Goal: Task Accomplishment & Management: Use online tool/utility

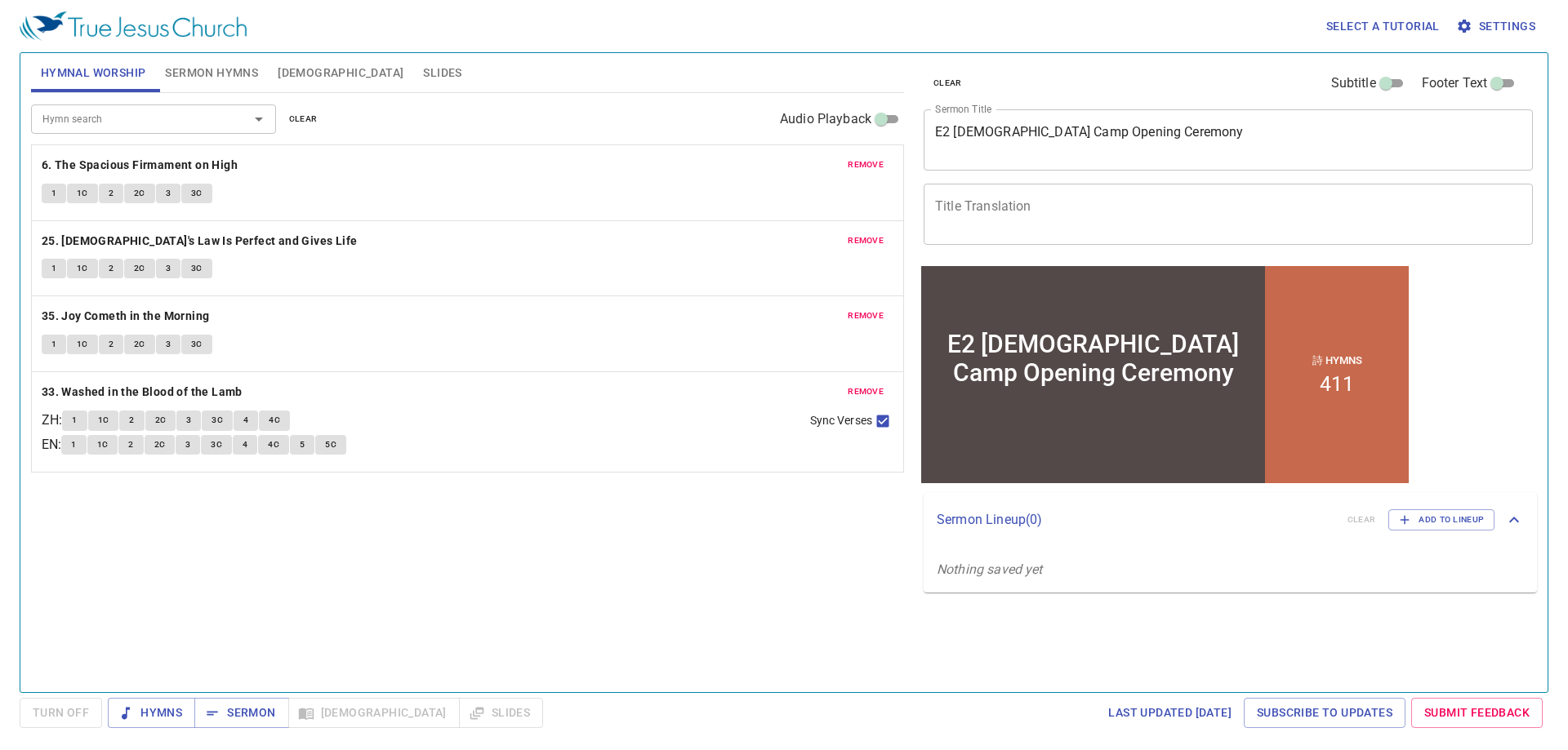
click at [868, 163] on span "remove" at bounding box center [866, 164] width 36 height 15
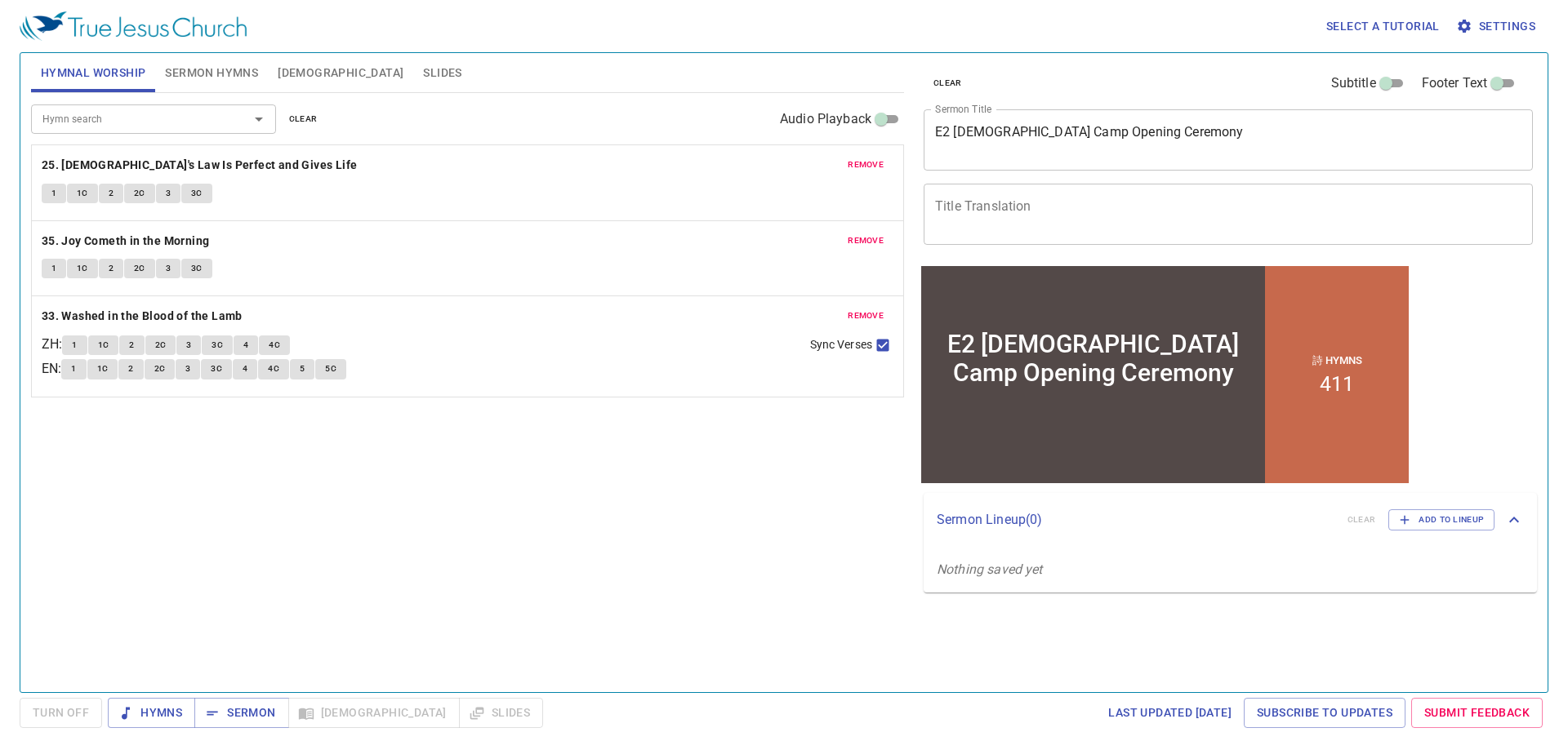
click at [868, 163] on span "remove" at bounding box center [866, 164] width 36 height 15
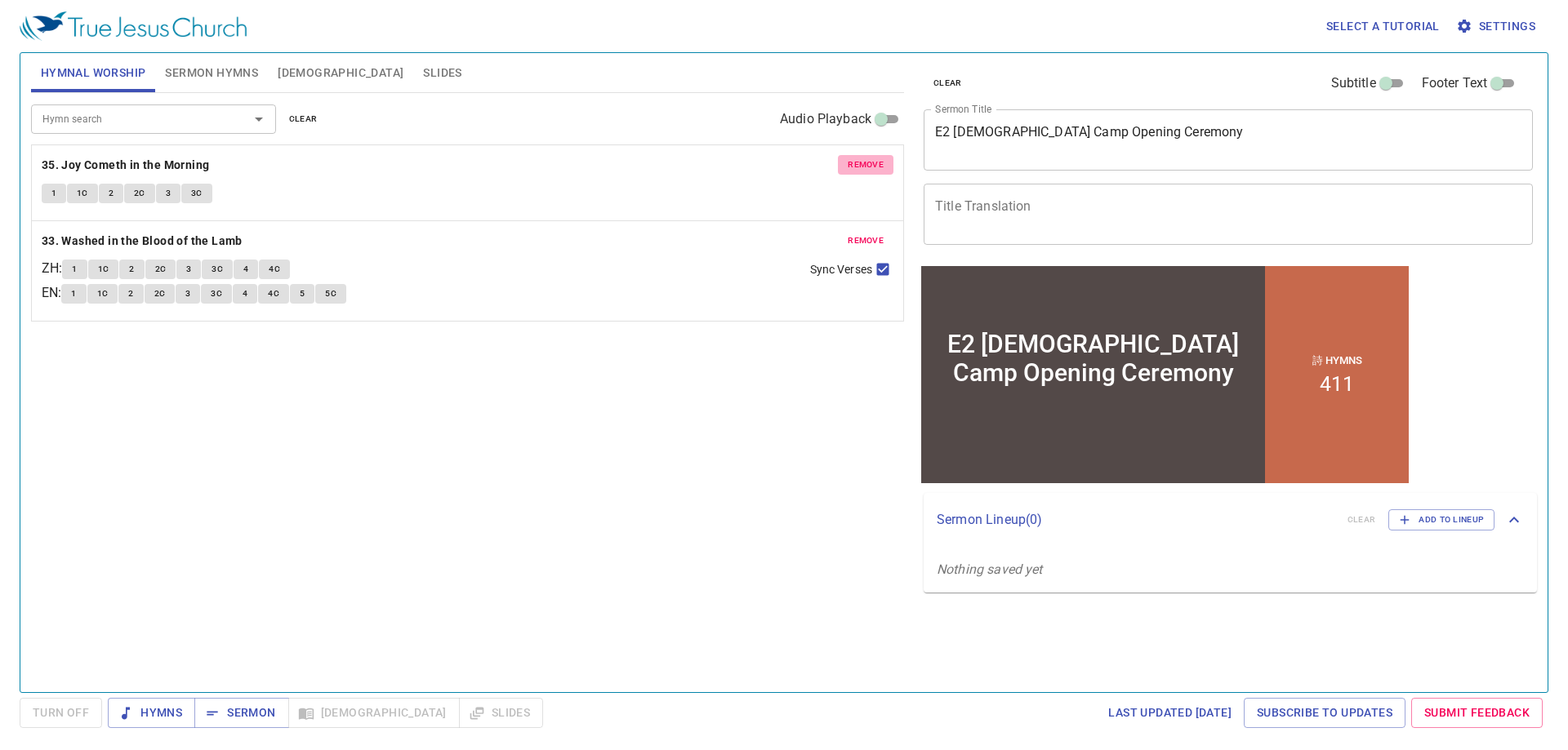
click at [868, 163] on span "remove" at bounding box center [866, 164] width 36 height 15
click at [868, 233] on span "remove" at bounding box center [866, 240] width 36 height 15
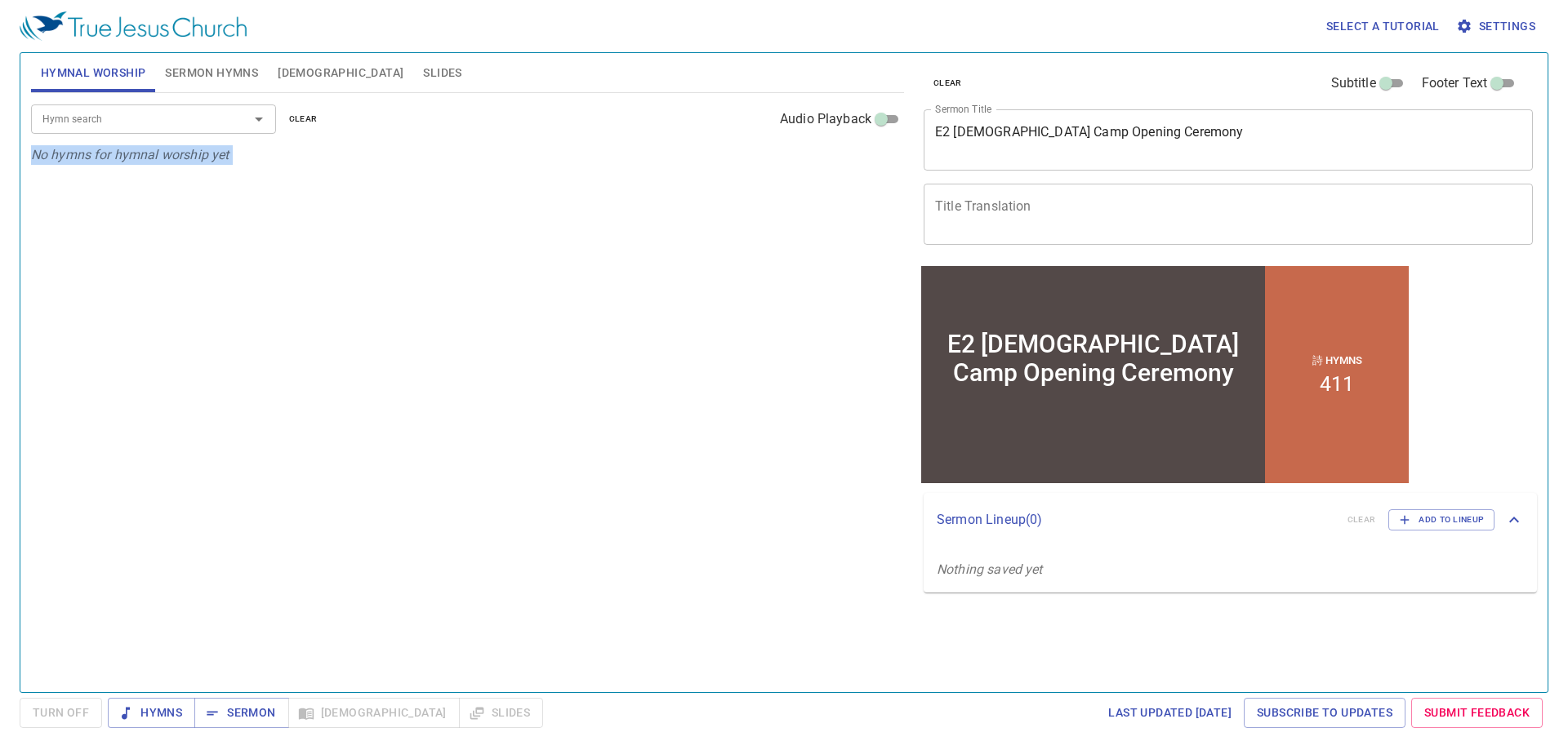
click at [868, 163] on p "No hymns for hymnal worship yet" at bounding box center [467, 155] width 873 height 20
click at [420, 309] on div "Hymn search Hymn search clear Audio Playback No hymns for hymnal worship yet" at bounding box center [467, 386] width 873 height 586
click at [225, 59] on button "Sermon Hymns" at bounding box center [211, 72] width 113 height 39
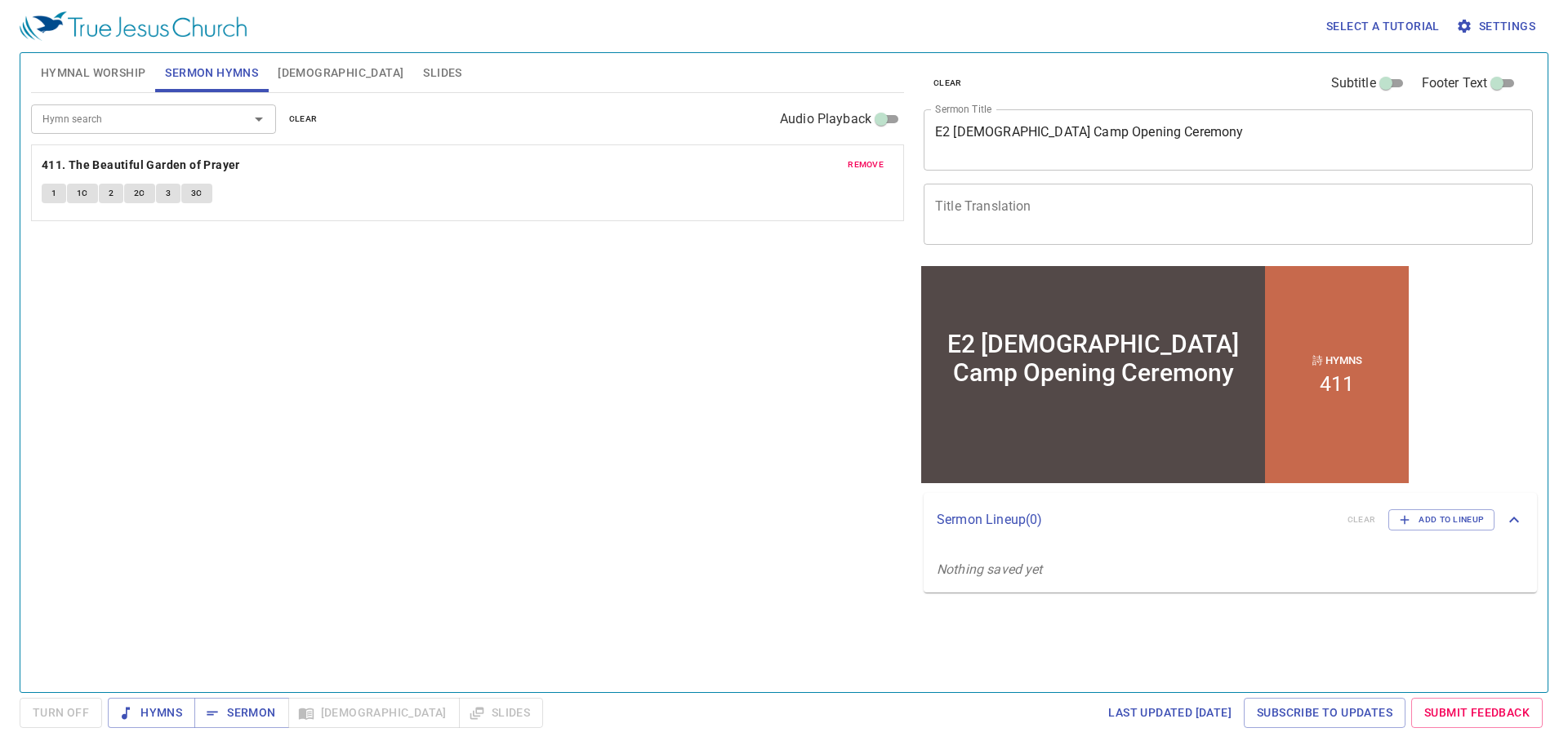
click at [861, 164] on span "remove" at bounding box center [866, 164] width 36 height 15
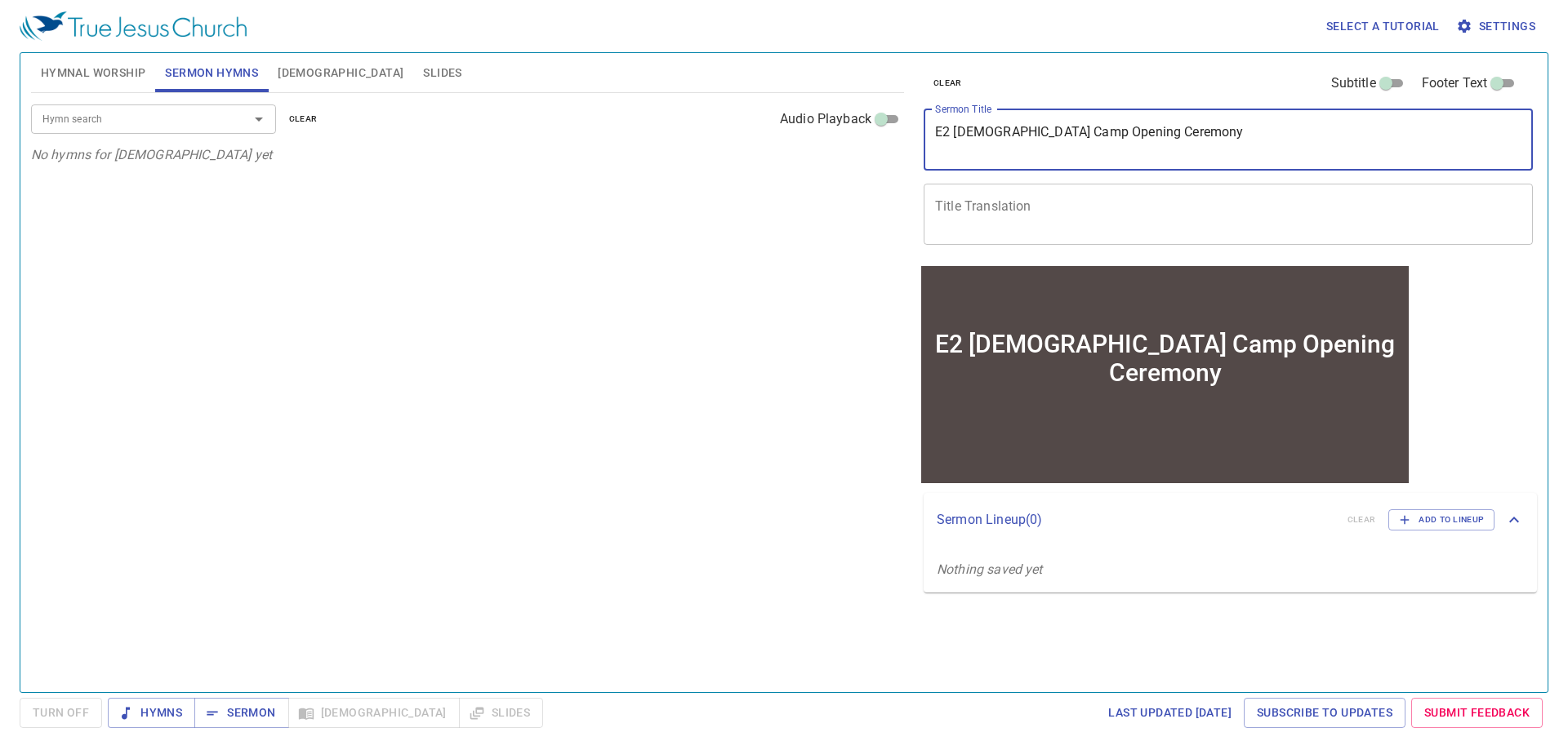
drag, startPoint x: 1202, startPoint y: 130, endPoint x: 227, endPoint y: 203, distance: 977.7
click at [227, 203] on div "Hymnal Worship Sermon Hymns Bible Slides Hymn search Hymn search clear Audio Pl…" at bounding box center [783, 366] width 1519 height 639
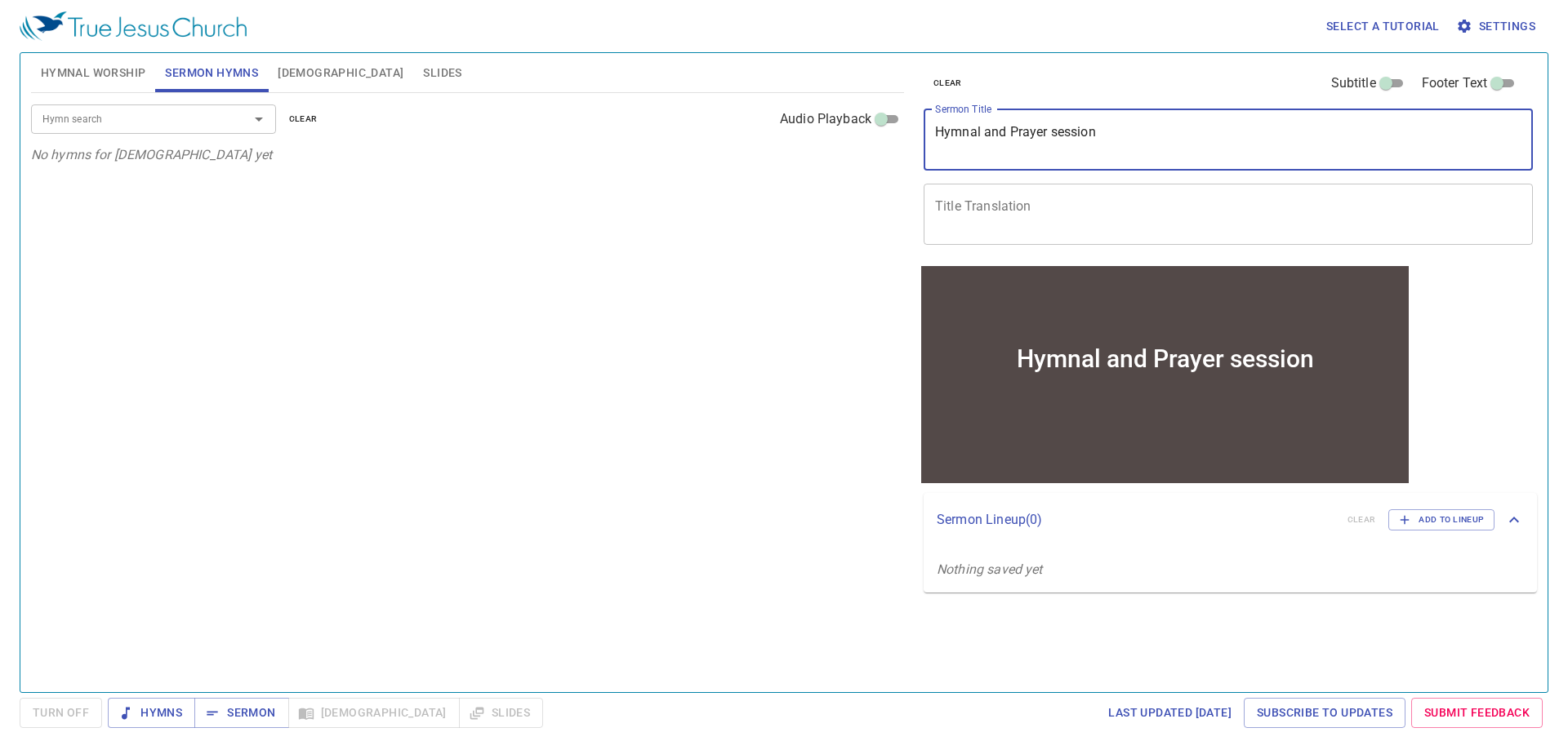
type textarea "Hymnal and Prayer session"
click at [306, 341] on div "Hymn search Hymn search clear Audio Playback No hymns for sermon yet" at bounding box center [467, 386] width 873 height 586
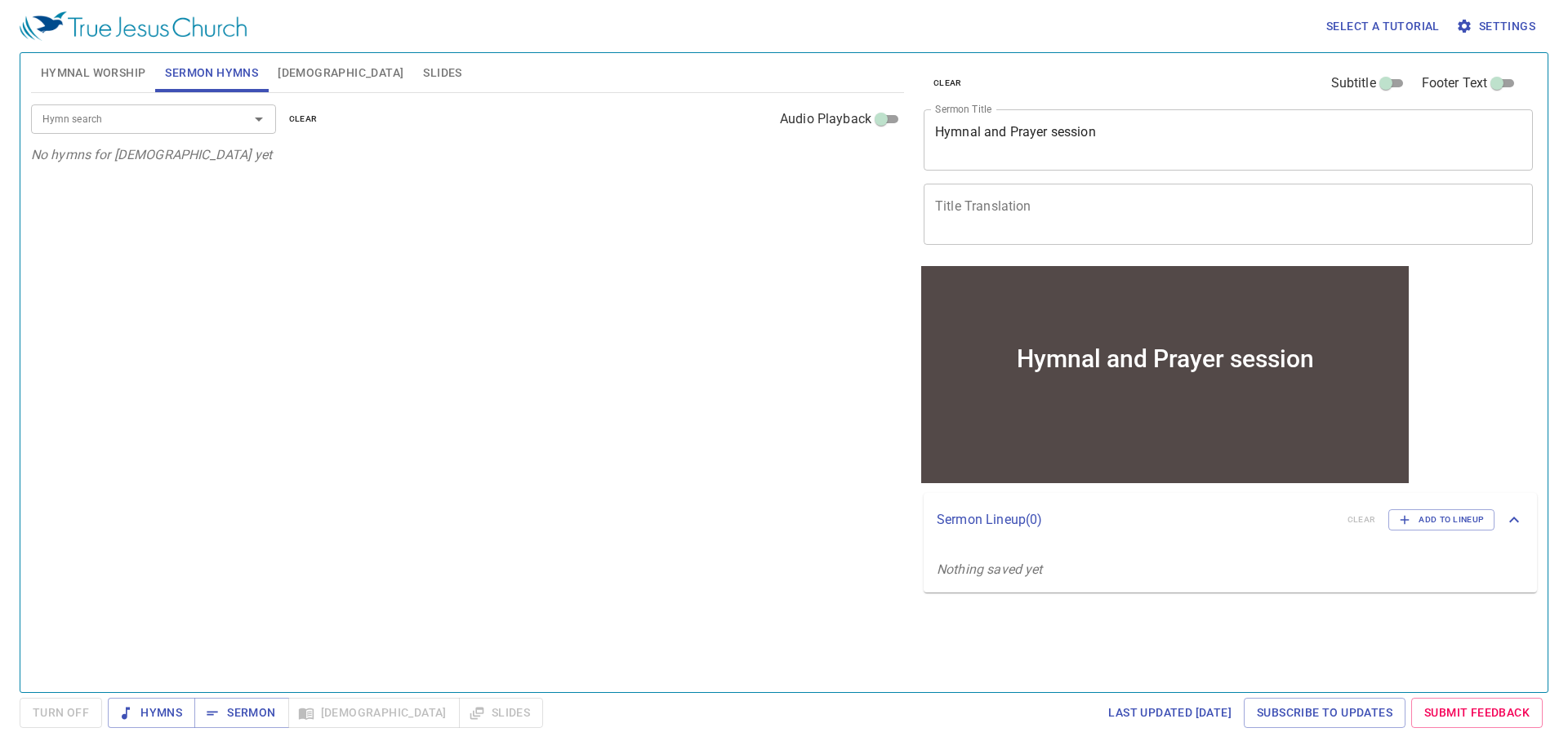
click at [1066, 221] on textarea "Title Translation" at bounding box center [1228, 214] width 587 height 31
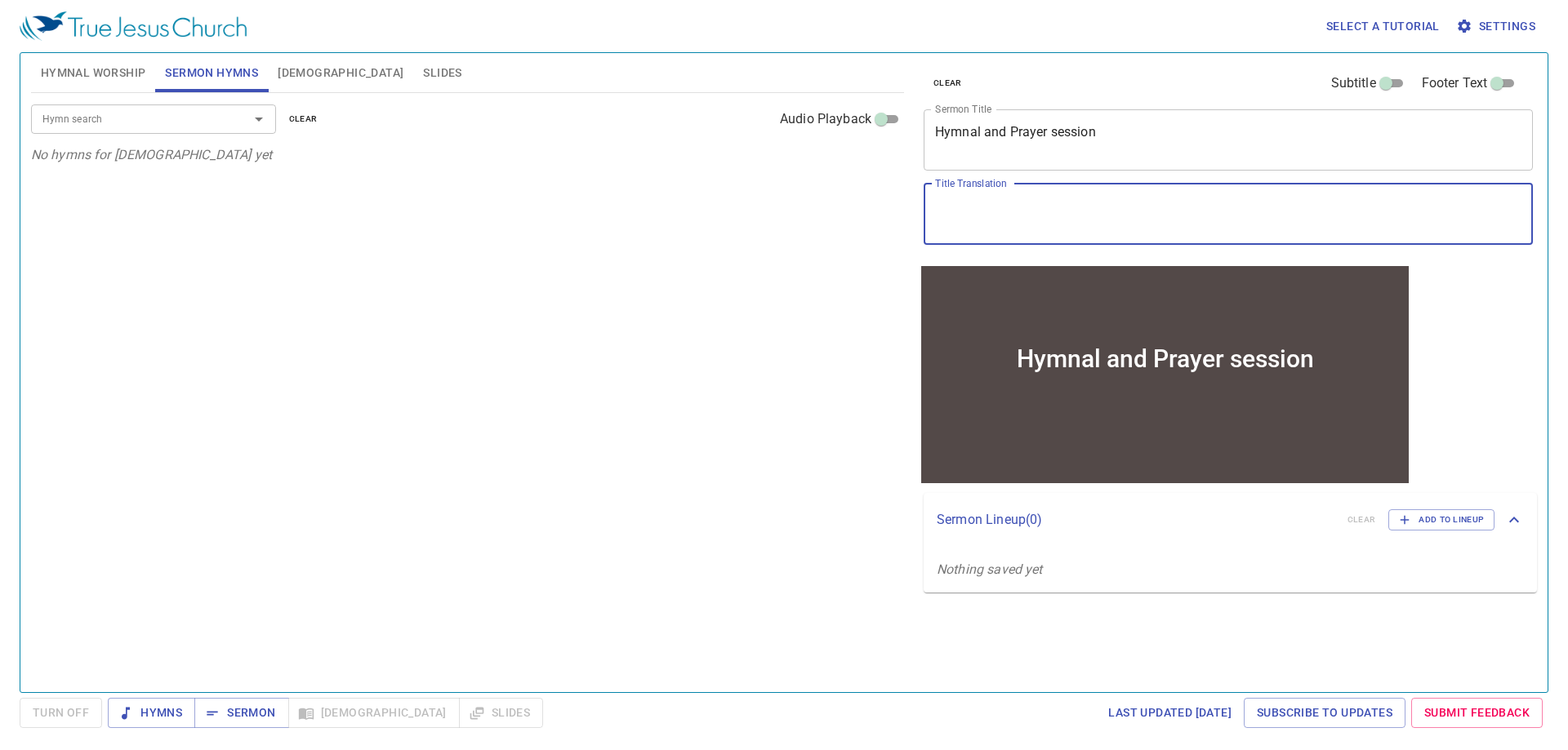
click at [1123, 212] on textarea "Title Translation" at bounding box center [1228, 214] width 587 height 31
paste textarea "詩"
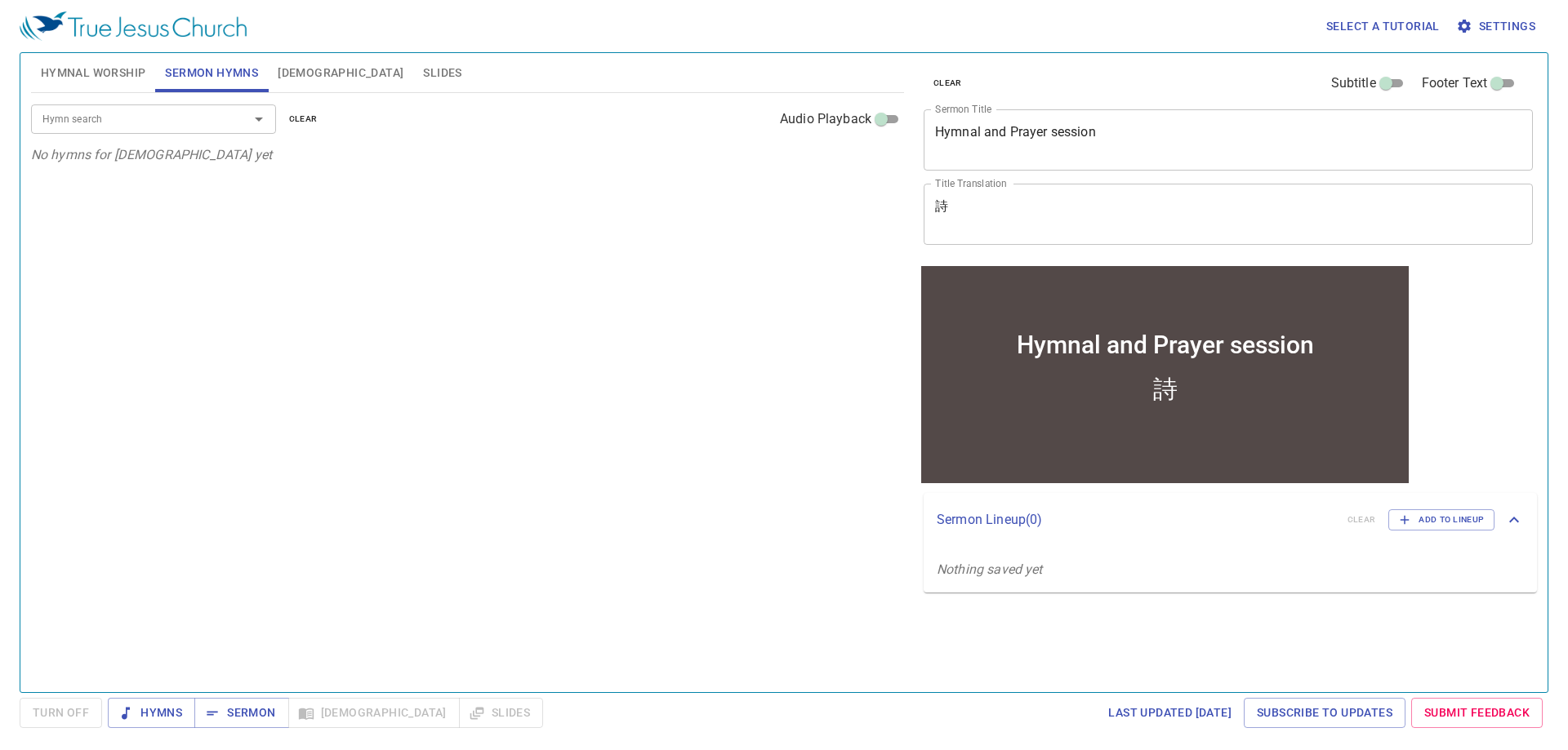
click at [931, 225] on div "詩 x Title Translation" at bounding box center [1228, 214] width 609 height 61
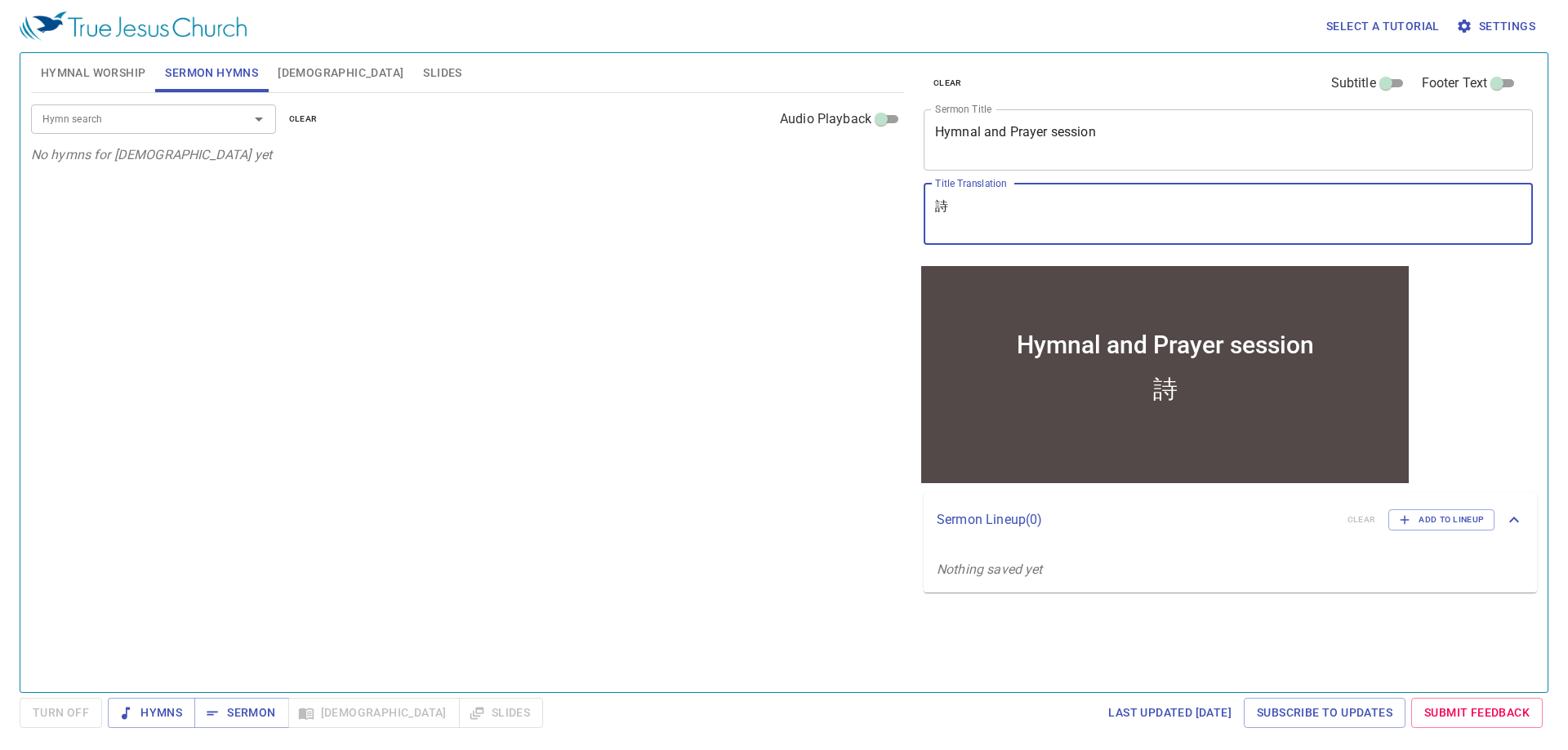
click at [941, 209] on textarea "詩" at bounding box center [1228, 214] width 587 height 31
click at [981, 206] on textarea "唱詩" at bounding box center [1228, 214] width 587 height 31
click at [997, 210] on textarea "唱詩" at bounding box center [1228, 214] width 587 height 31
paste textarea "禱告"
type textarea "唱詩禱告會"
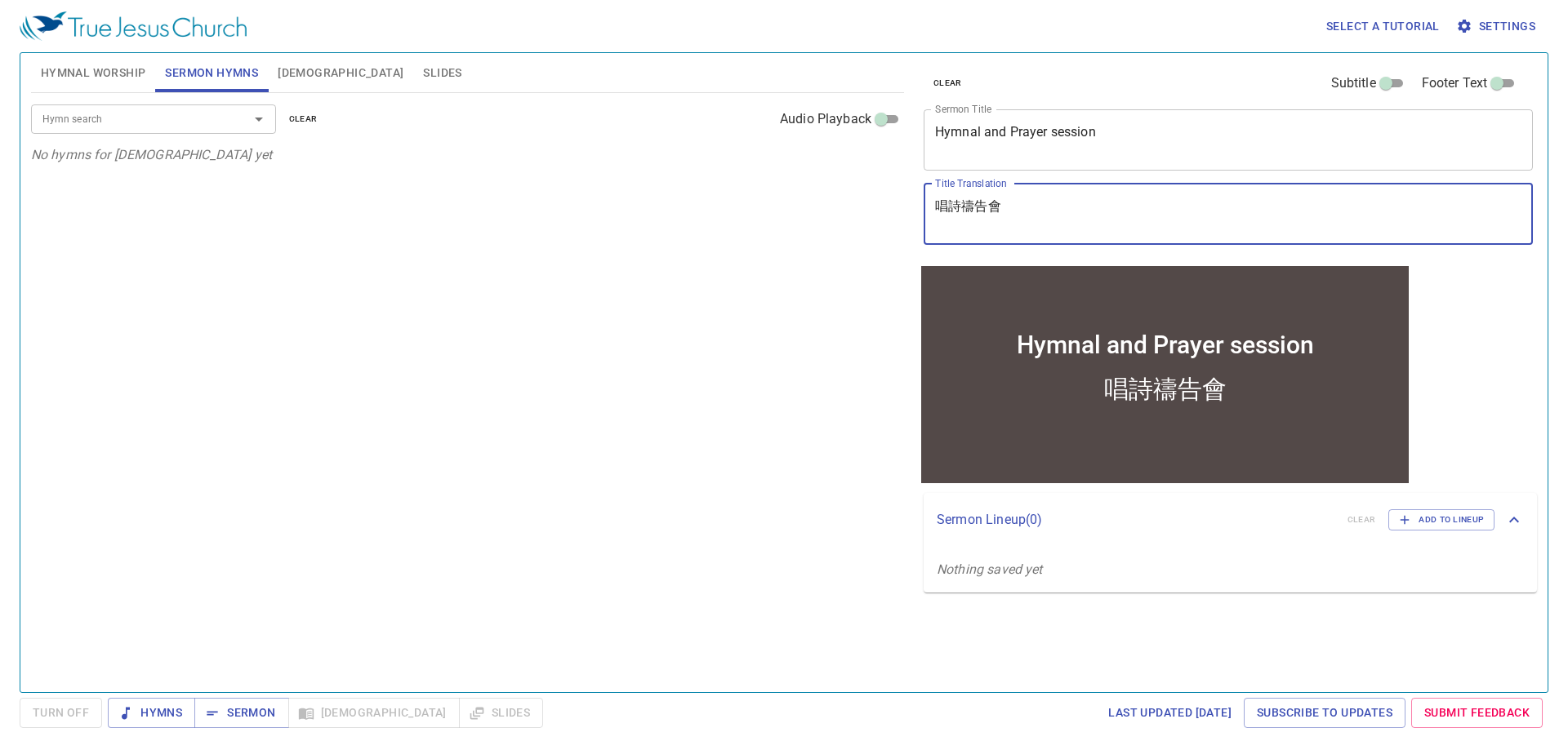
click at [703, 428] on div "Hymn search Hymn search clear Audio Playback No hymns for sermon yet" at bounding box center [467, 386] width 873 height 586
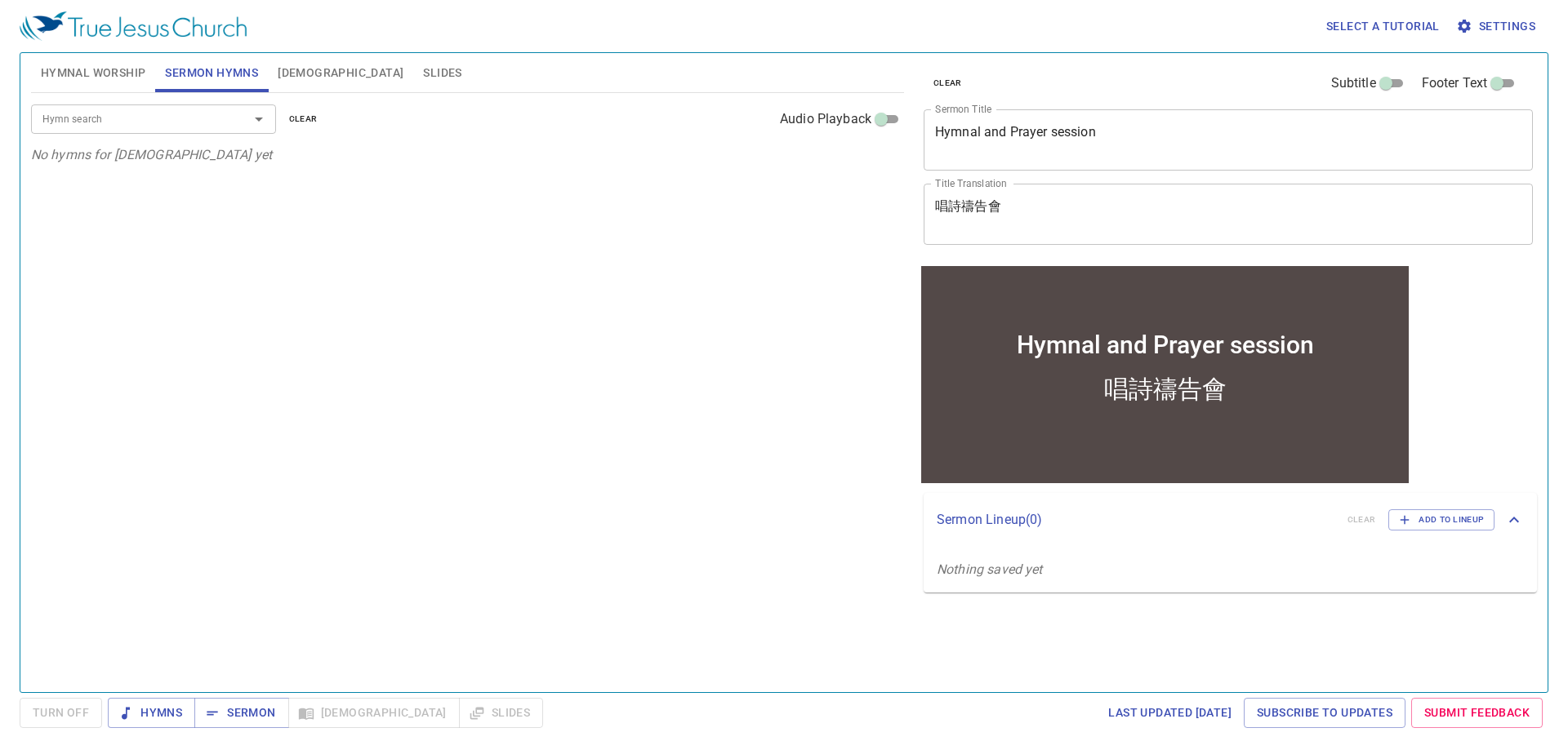
click at [320, 476] on div "Hymn search Hymn search clear Audio Playback No hymns for sermon yet" at bounding box center [467, 386] width 873 height 586
click at [111, 77] on span "Hymnal Worship" at bounding box center [93, 73] width 105 height 21
click at [236, 71] on span "Sermon Hymns" at bounding box center [211, 73] width 93 height 21
click at [155, 53] on button "Sermon Hymns" at bounding box center [211, 72] width 113 height 39
click at [132, 119] on input "Hymn search" at bounding box center [129, 119] width 187 height 19
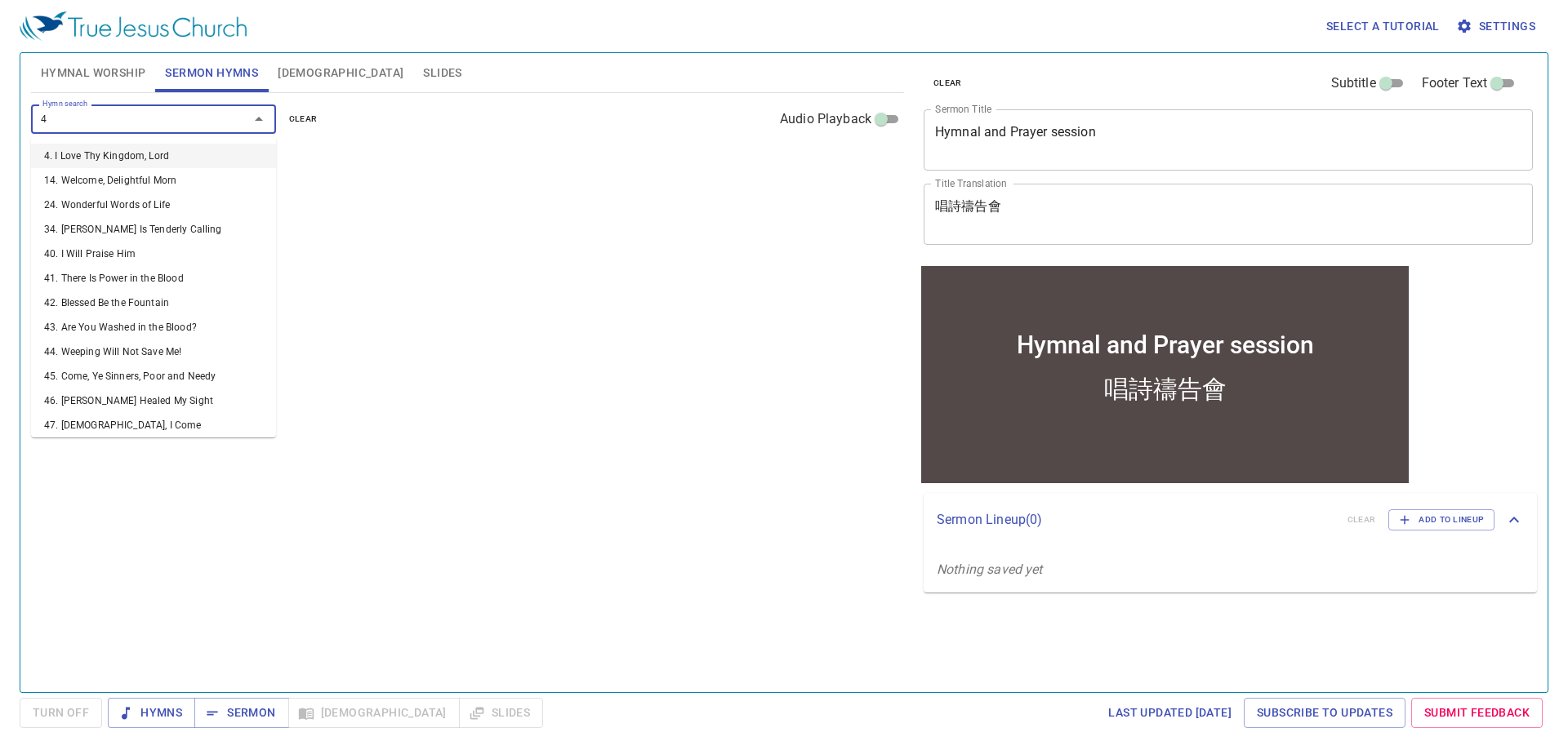
type input "48"
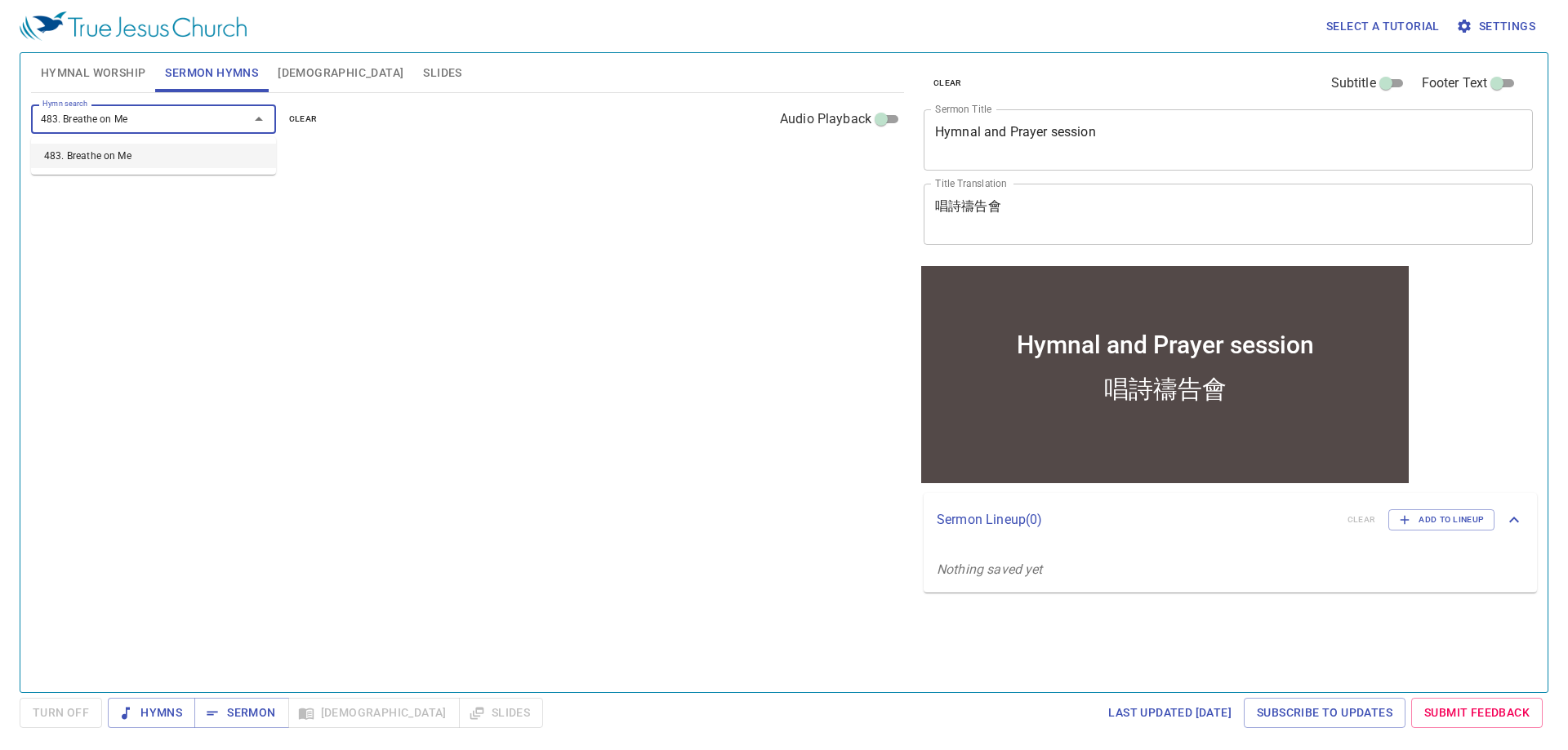
type input "483. Breathe on Me4"
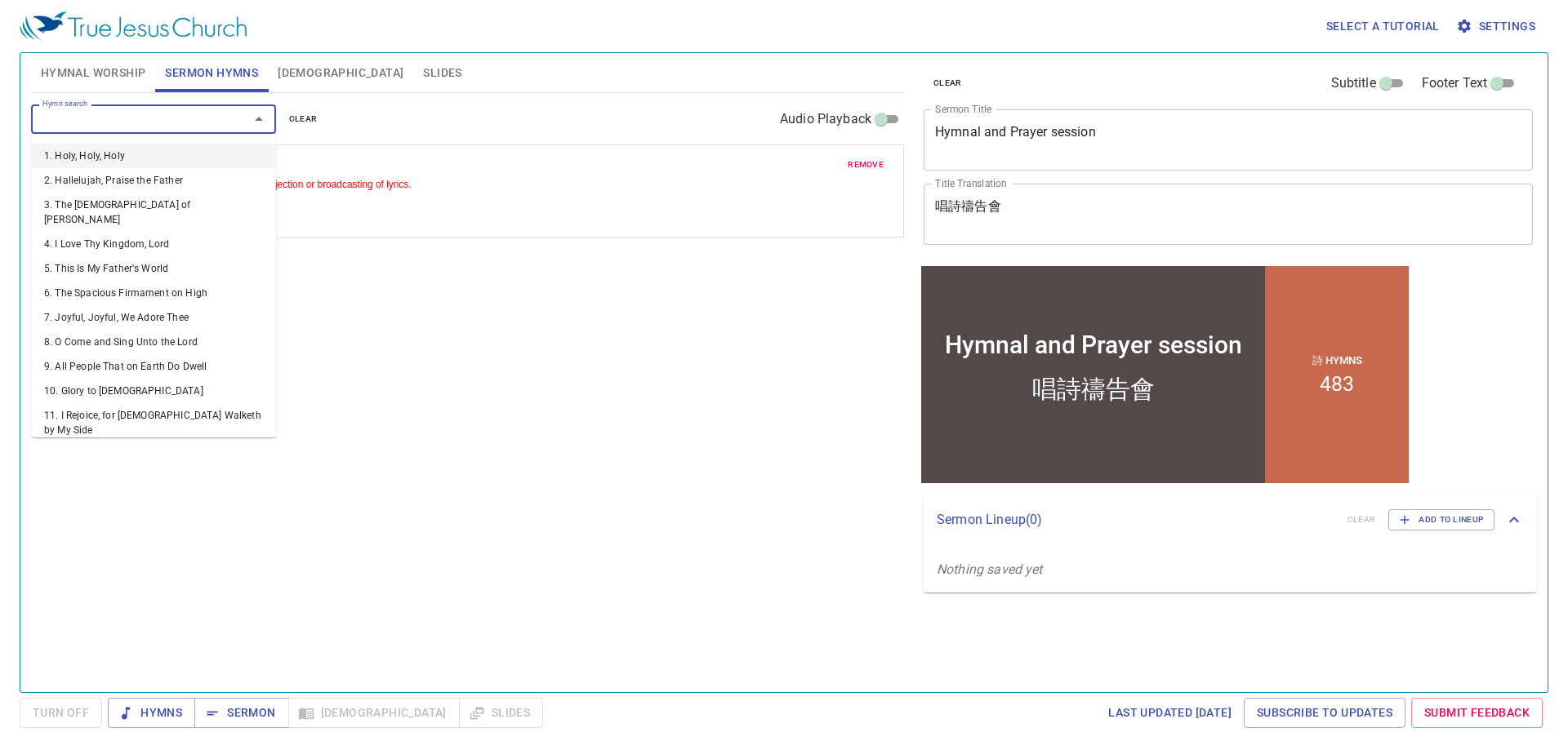
type input "0"
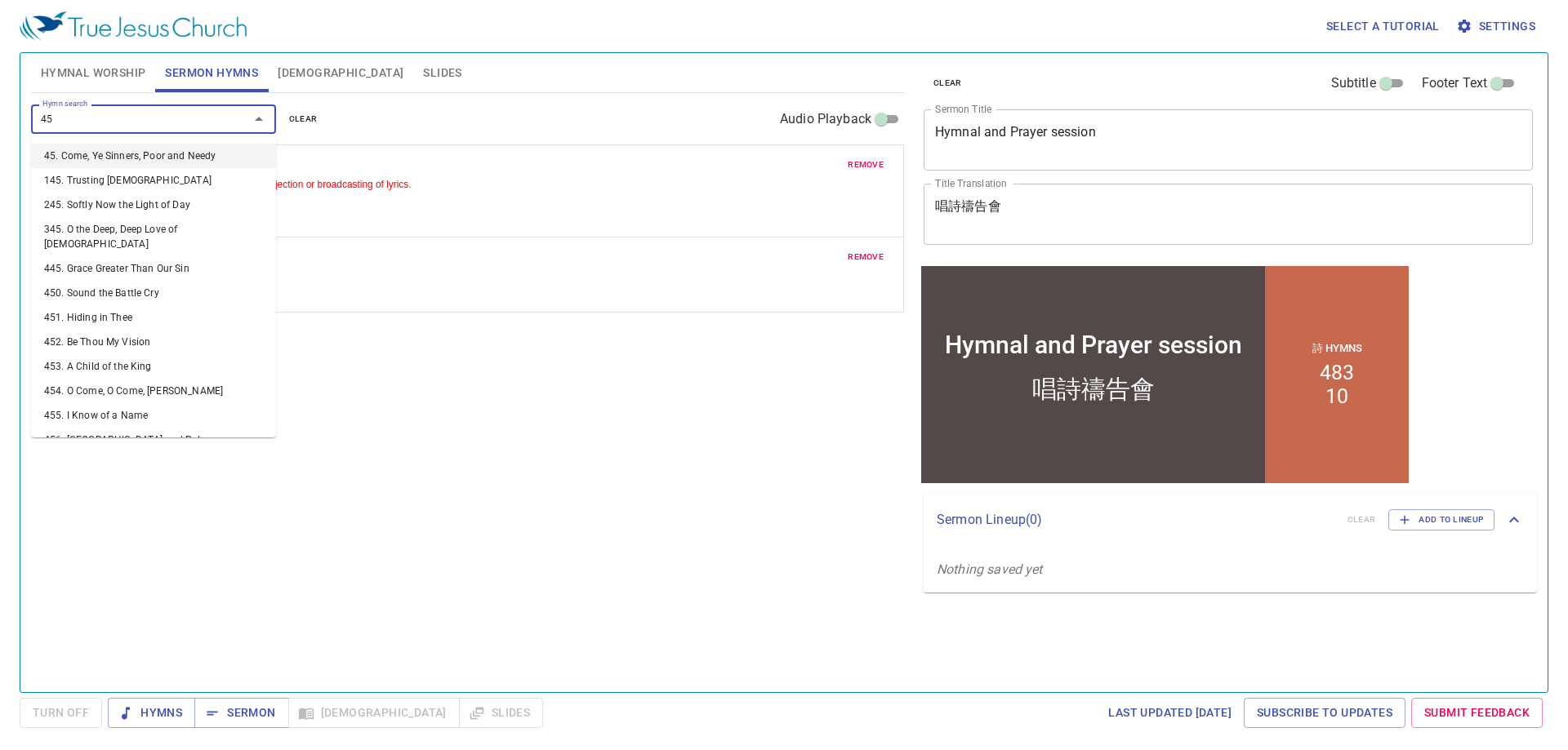
type input "452"
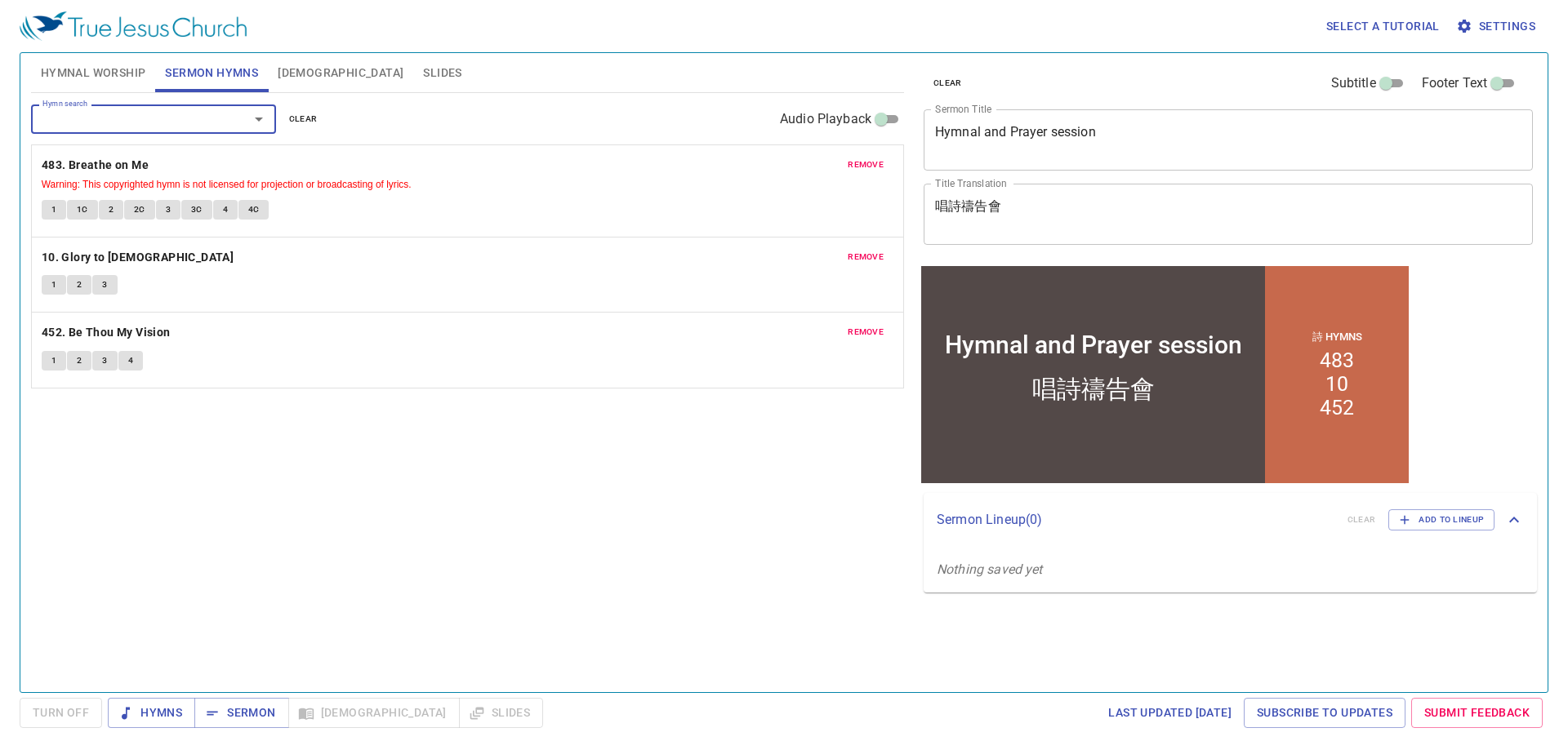
click at [853, 259] on span "remove" at bounding box center [866, 257] width 36 height 15
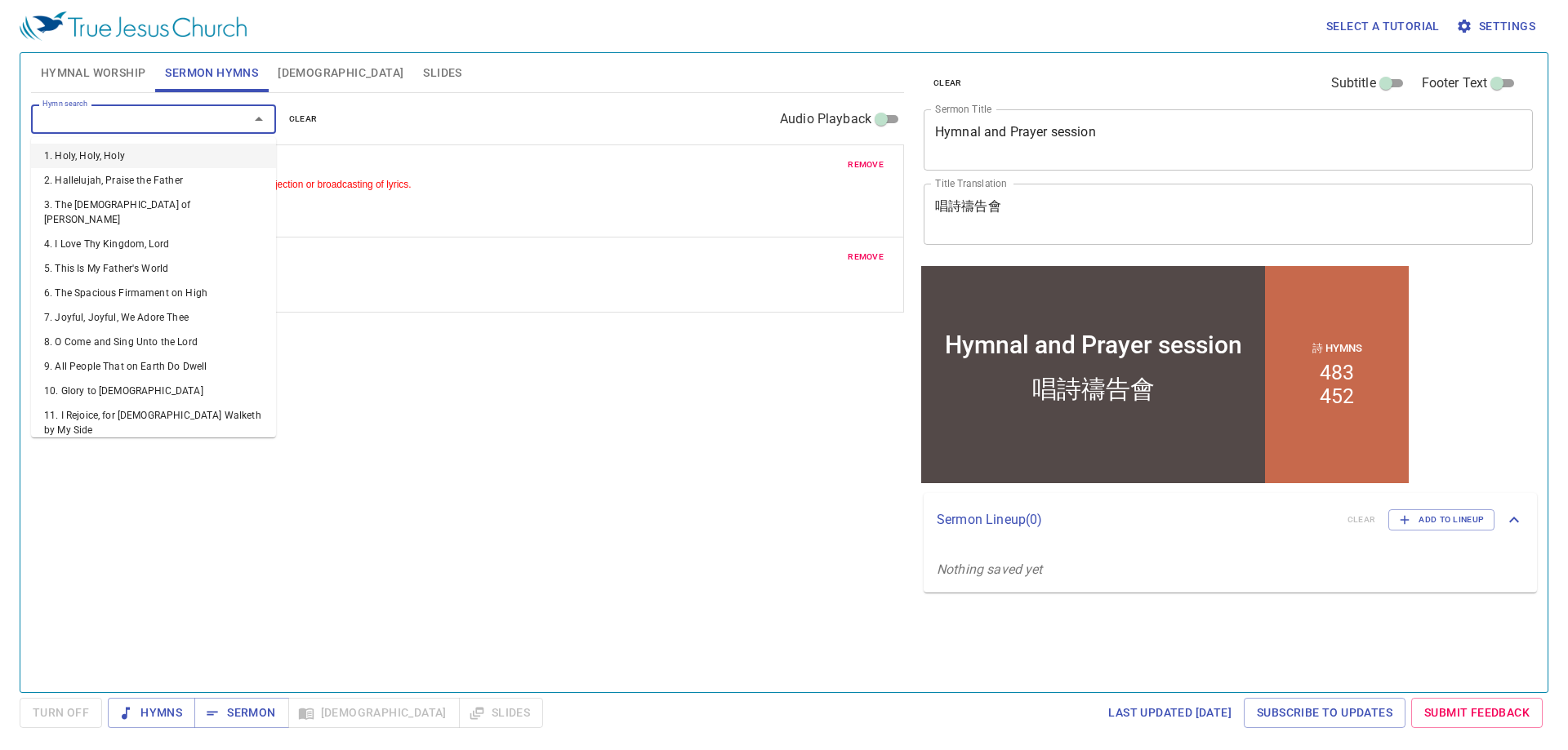
click at [87, 128] on input "Hymn search" at bounding box center [129, 119] width 187 height 19
type input "400"
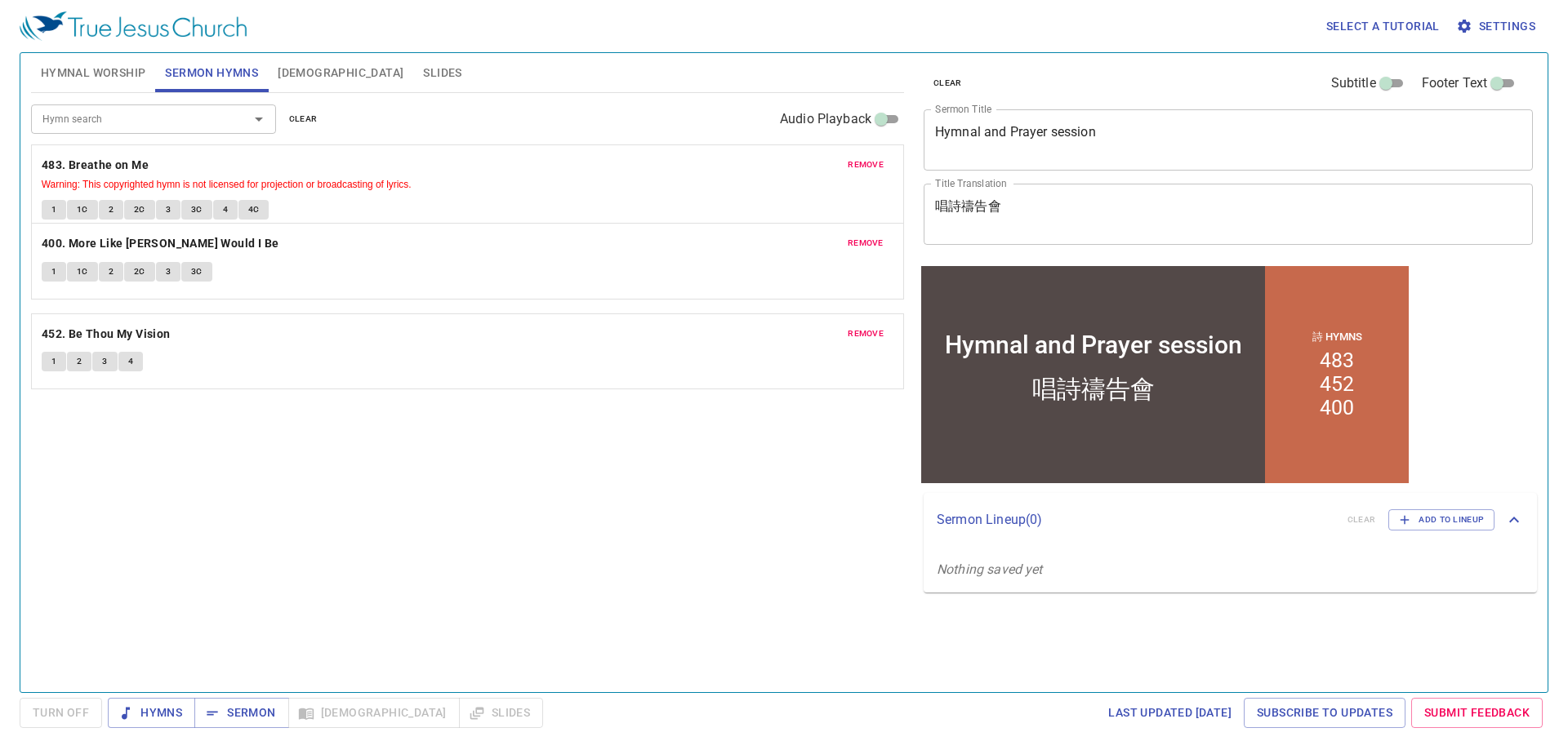
drag, startPoint x: 353, startPoint y: 346, endPoint x: 389, endPoint y: 253, distance: 99.7
click at [389, 253] on div "remove 483. Breathe on Me Warning: This copyrighted hymn is not licensed for pr…" at bounding box center [467, 266] width 873 height 244
click at [164, 714] on span "Hymns" at bounding box center [151, 713] width 61 height 21
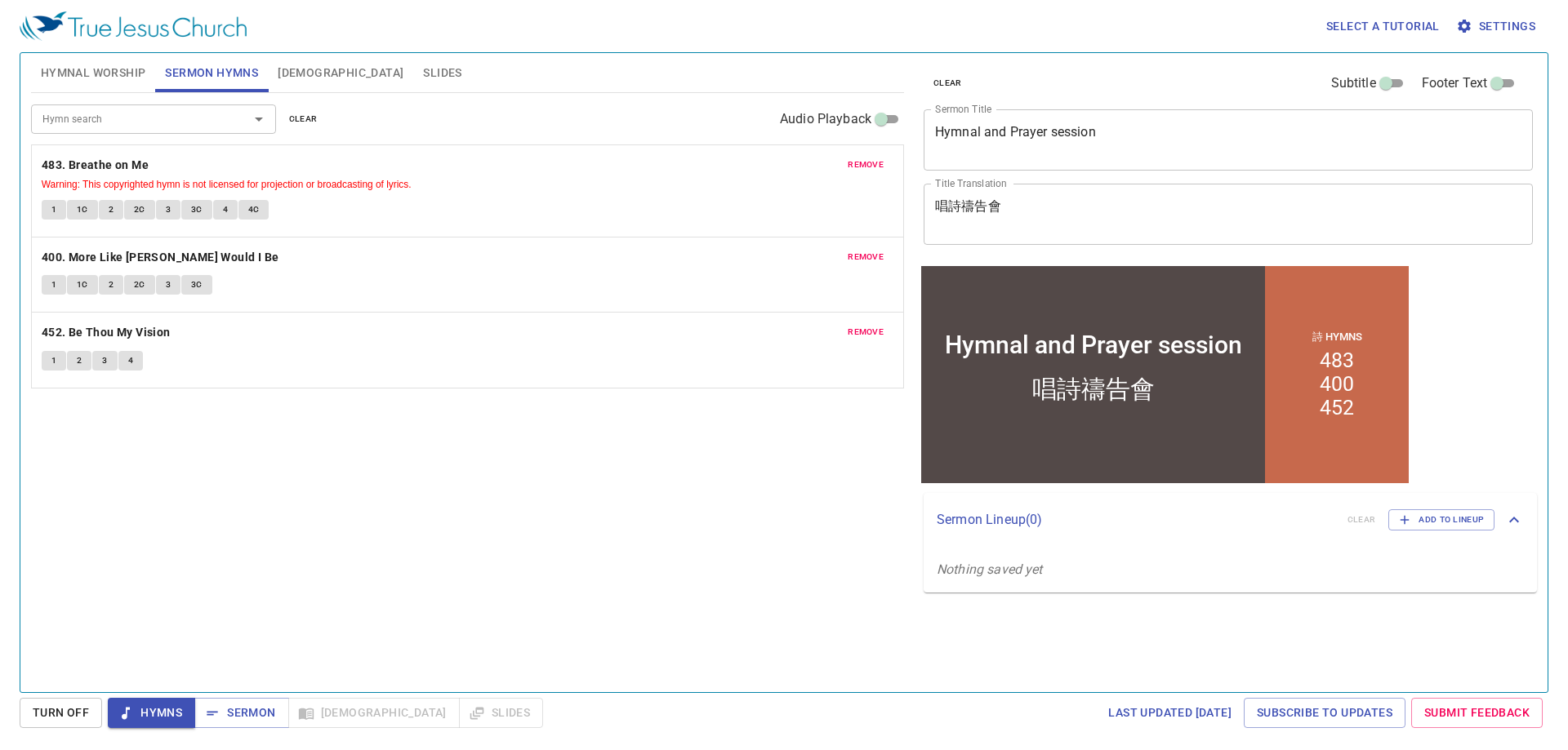
click at [791, 458] on div "Hymn search Hymn search clear Audio Playback remove 483. Breathe on Me Warning:…" at bounding box center [467, 386] width 873 height 586
click at [520, 456] on div "Hymn search Hymn search clear Audio Playback remove 483. Breathe on Me Warning:…" at bounding box center [467, 386] width 873 height 586
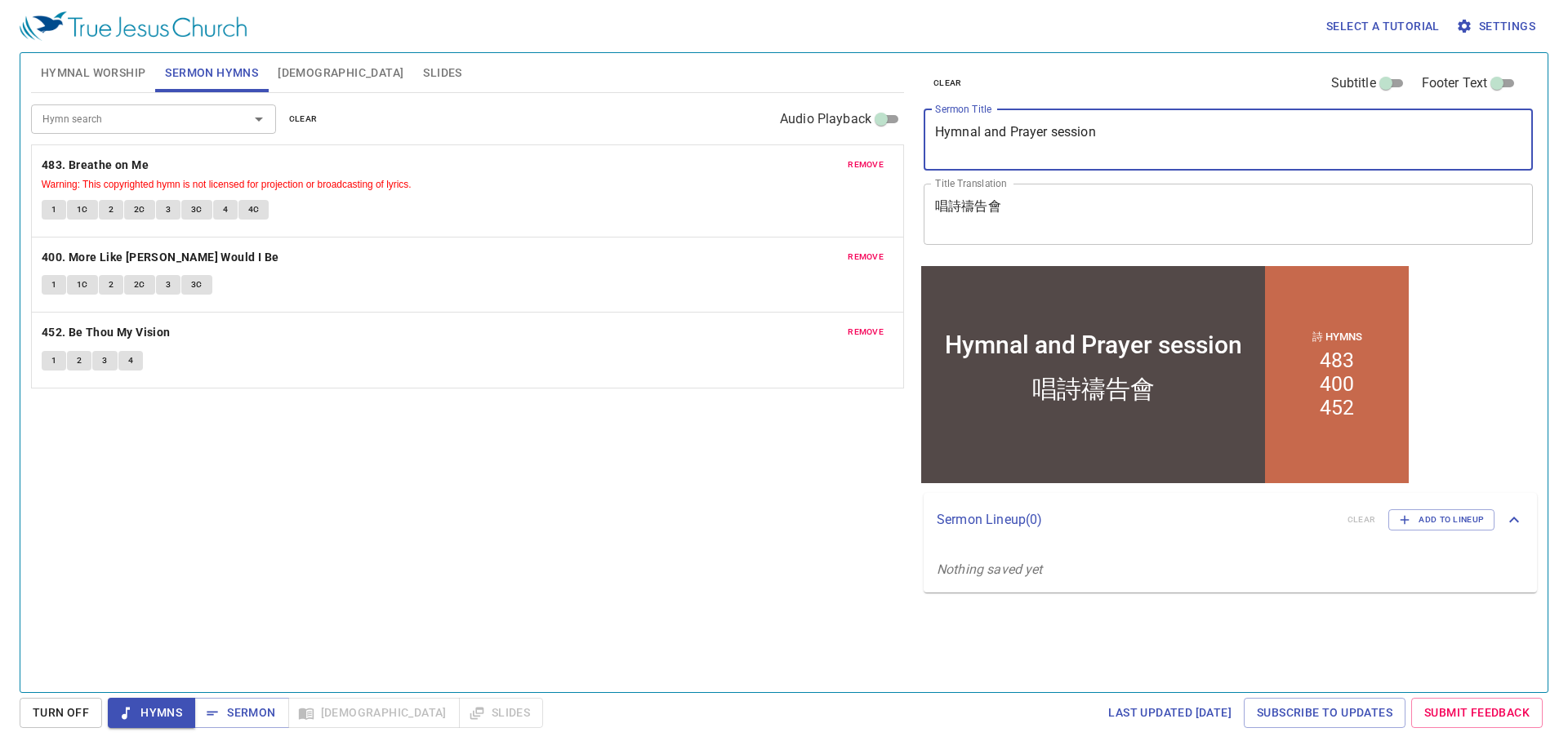
drag, startPoint x: 1114, startPoint y: 137, endPoint x: 130, endPoint y: 103, distance: 984.6
click at [130, 103] on div "Hymnal Worship Sermon Hymns Bible Slides Hymn search Hymn search clear Audio Pl…" at bounding box center [783, 366] width 1519 height 639
click at [1115, 142] on textarea "Hymnal and Prayer session" at bounding box center [1228, 139] width 587 height 31
click at [1054, 133] on textarea "Hymnal and Prayer session" at bounding box center [1228, 139] width 587 height 31
click at [1055, 133] on textarea "Hymnal and Prayer session" at bounding box center [1228, 139] width 587 height 31
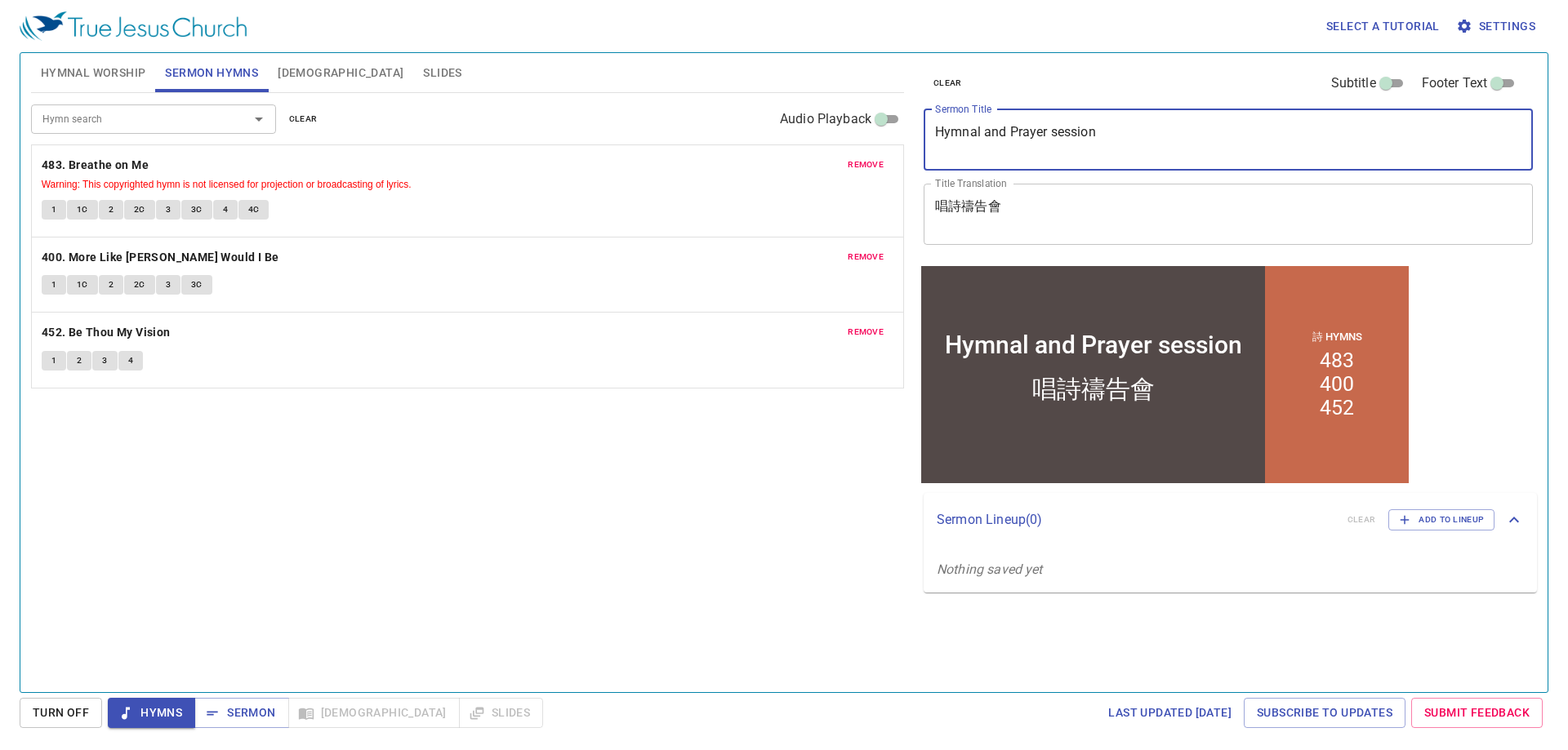
click at [1055, 133] on textarea "Hymnal and Prayer session" at bounding box center [1228, 139] width 587 height 31
type textarea "Hymnal and Prayer Session"
click at [643, 164] on div "Hymnal Worship Sermon Hymns [DEMOGRAPHIC_DATA] Slides Hymn search Hymn search c…" at bounding box center [783, 366] width 1519 height 639
type textarea "Hymnal and Prayer Session"
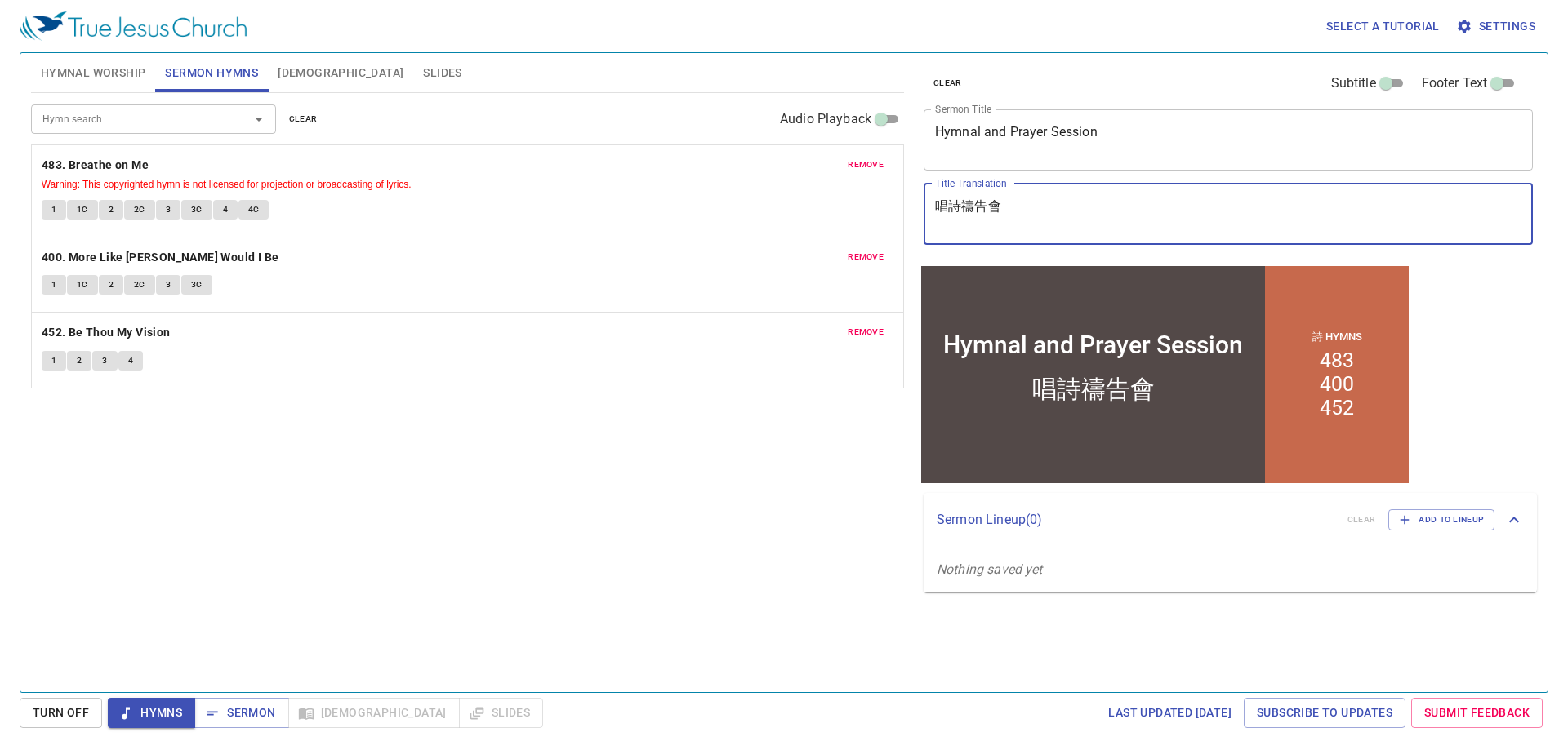
drag, startPoint x: 1073, startPoint y: 221, endPoint x: 699, endPoint y: 203, distance: 374.4
click at [699, 203] on div "Hymnal Worship Sermon Hymns Bible Slides Hymn search Hymn search clear Audio Pl…" at bounding box center [783, 366] width 1519 height 639
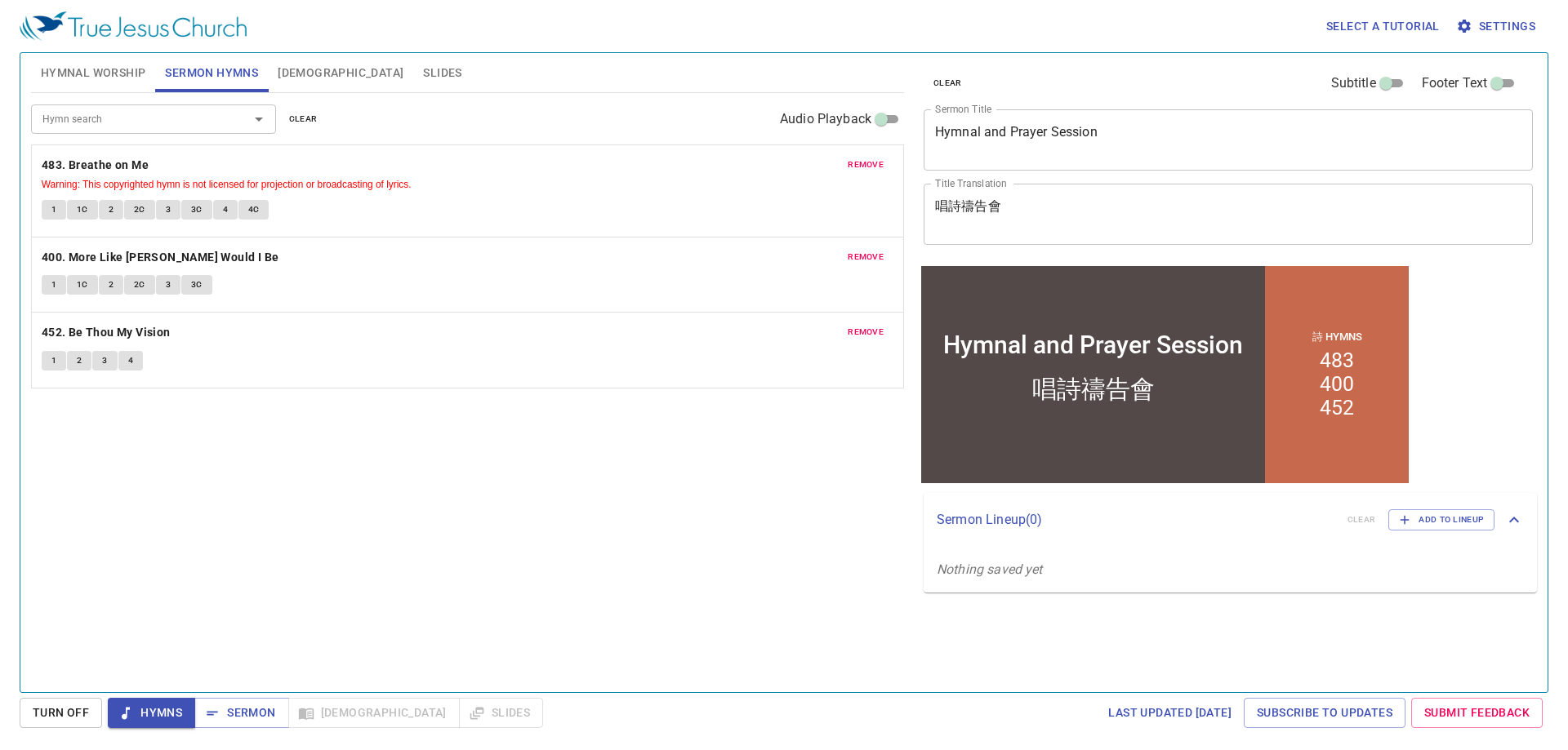
click at [376, 555] on div "Hymn search Hymn search clear Audio Playback remove 483. Breathe on Me Warning:…" at bounding box center [467, 386] width 873 height 586
drag, startPoint x: 376, startPoint y: 555, endPoint x: 189, endPoint y: 504, distance: 193.8
click at [189, 504] on div "Hymn search Hymn search clear Audio Playback remove 483. Breathe on Me Warning:…" at bounding box center [467, 386] width 873 height 586
drag, startPoint x: 185, startPoint y: 504, endPoint x: 107, endPoint y: 502, distance: 78.0
click at [107, 502] on div "Hymn search Hymn search clear Audio Playback remove 483. Breathe on Me Warning:…" at bounding box center [467, 386] width 873 height 586
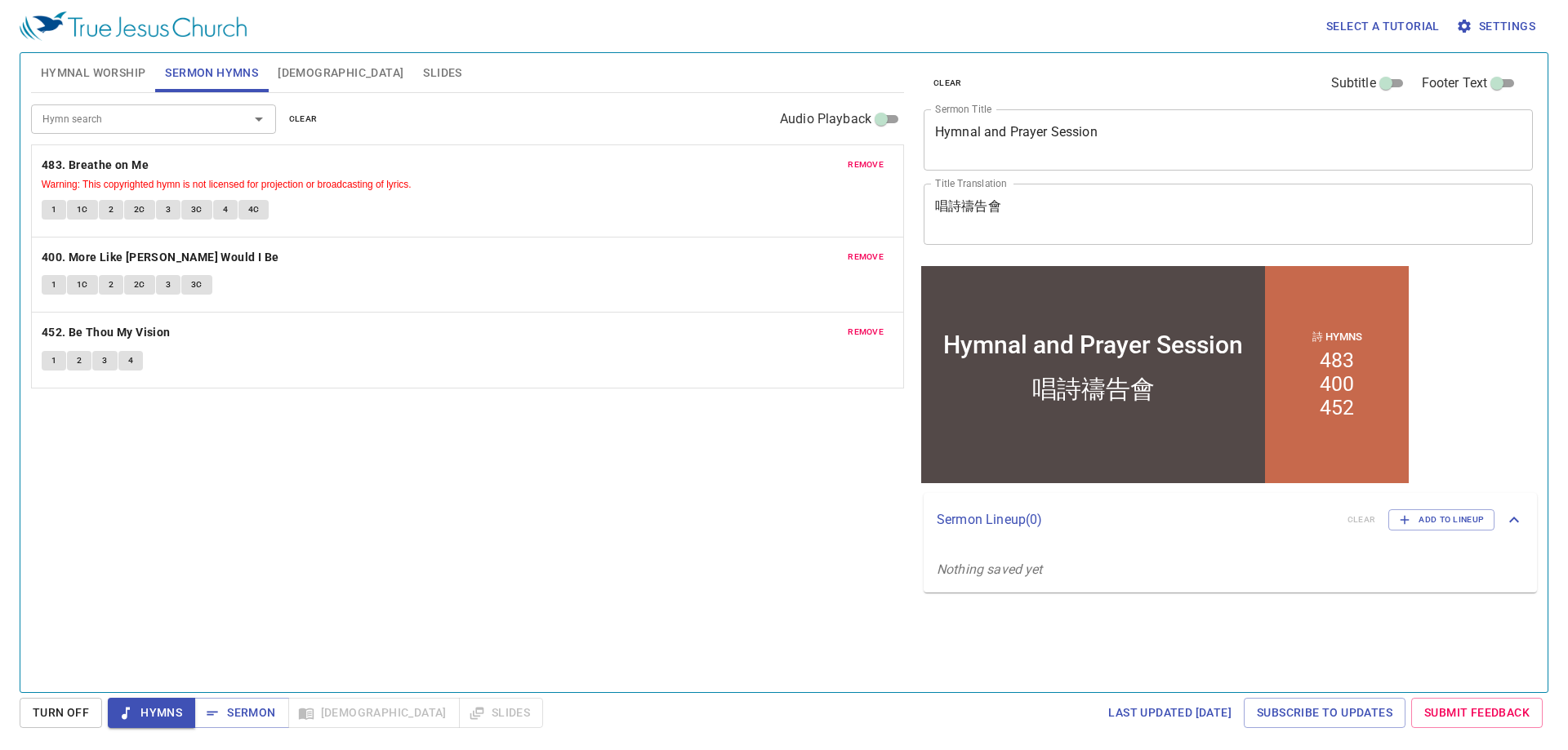
click at [192, 467] on div "Hymn search Hymn search clear Audio Playback remove 483. Breathe on Me Warning:…" at bounding box center [467, 386] width 873 height 586
click at [285, 511] on div "Hymn search Hymn search clear Audio Playback remove 483. Breathe on Me Warning:…" at bounding box center [467, 386] width 873 height 586
drag, startPoint x: 294, startPoint y: 504, endPoint x: 243, endPoint y: 511, distance: 51.5
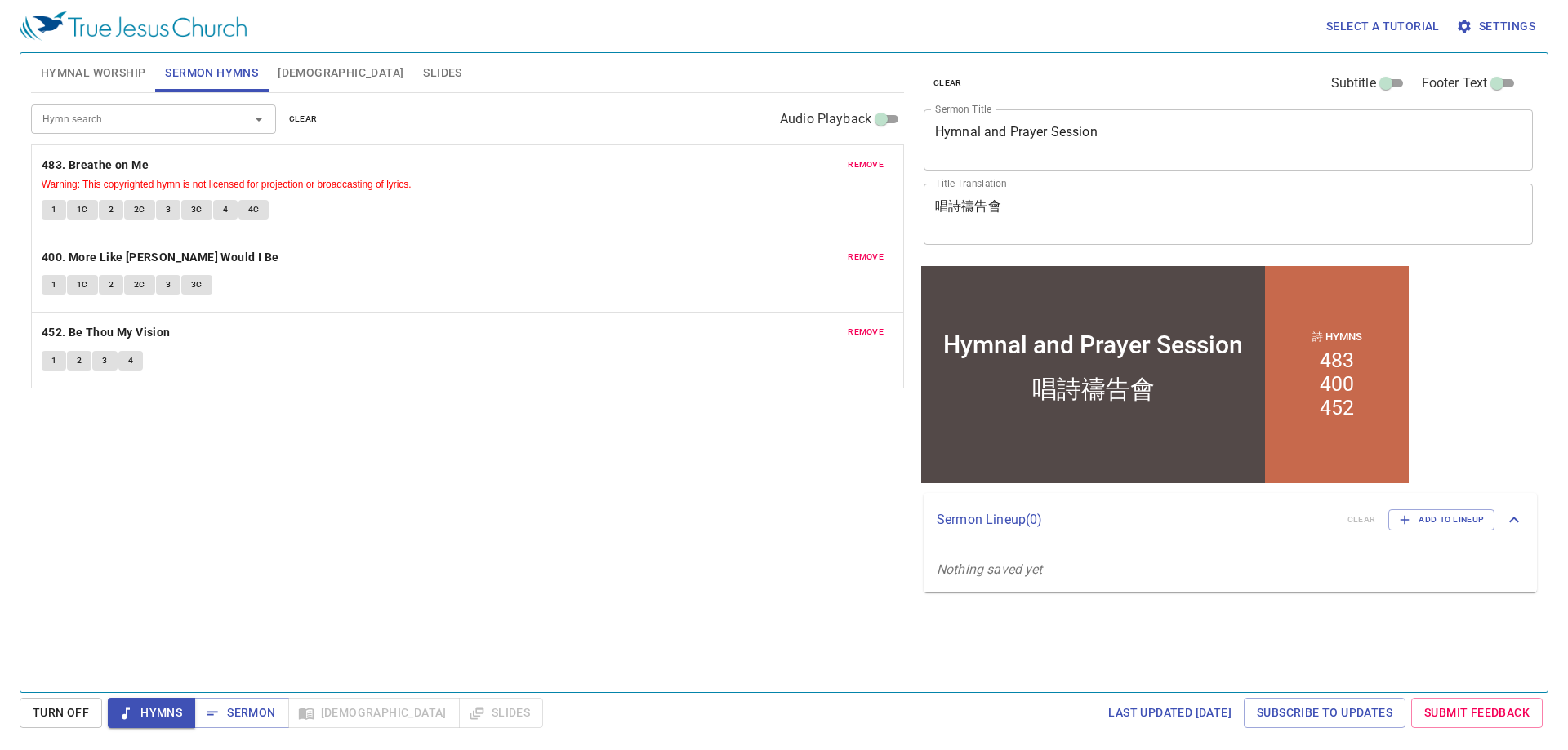
click at [243, 511] on div "Hymn search Hymn search clear Audio Playback remove 483. Breathe on Me Warning:…" at bounding box center [467, 386] width 873 height 586
click at [49, 68] on span "Hymnal Worship" at bounding box center [93, 73] width 105 height 21
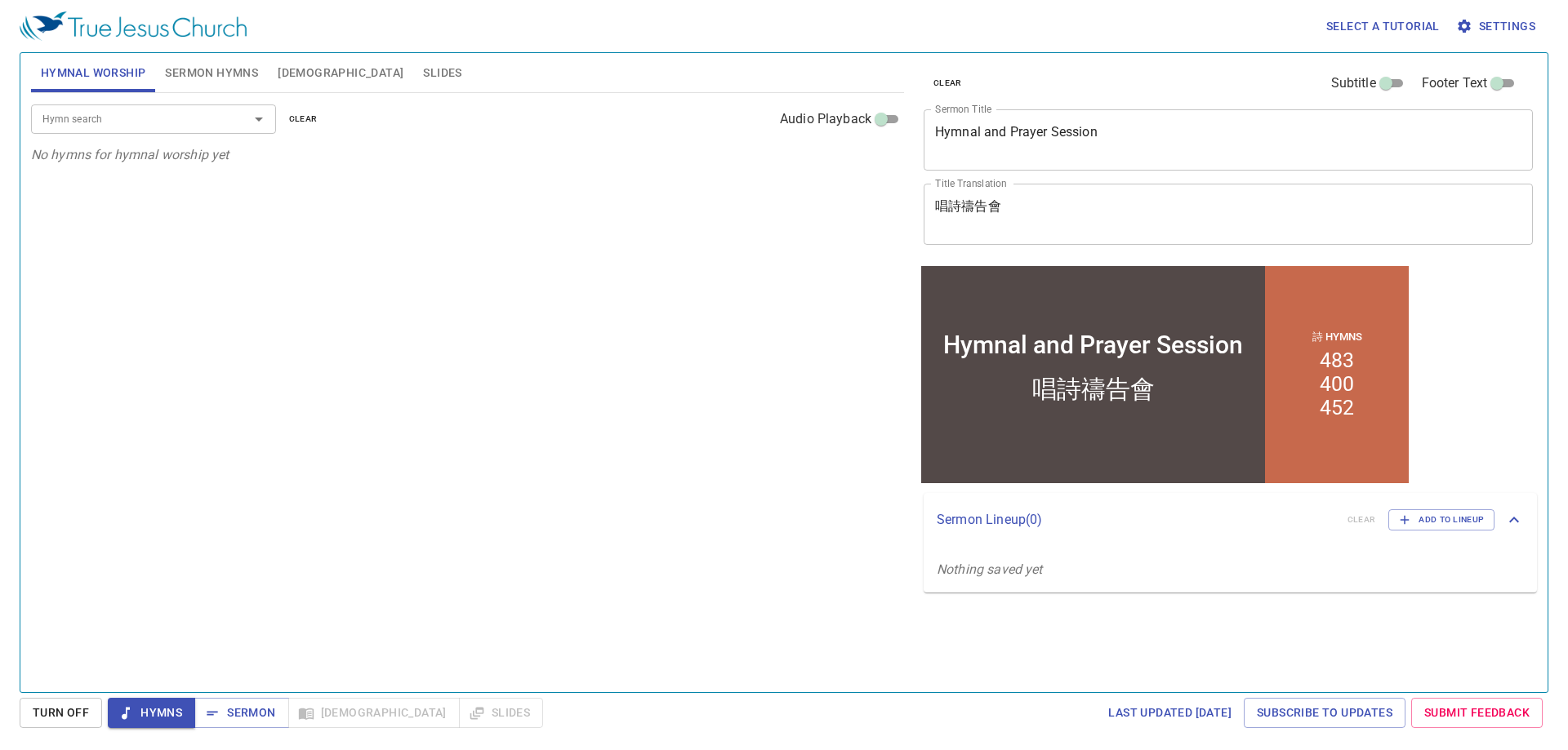
click at [165, 117] on input "Hymn search" at bounding box center [129, 119] width 187 height 19
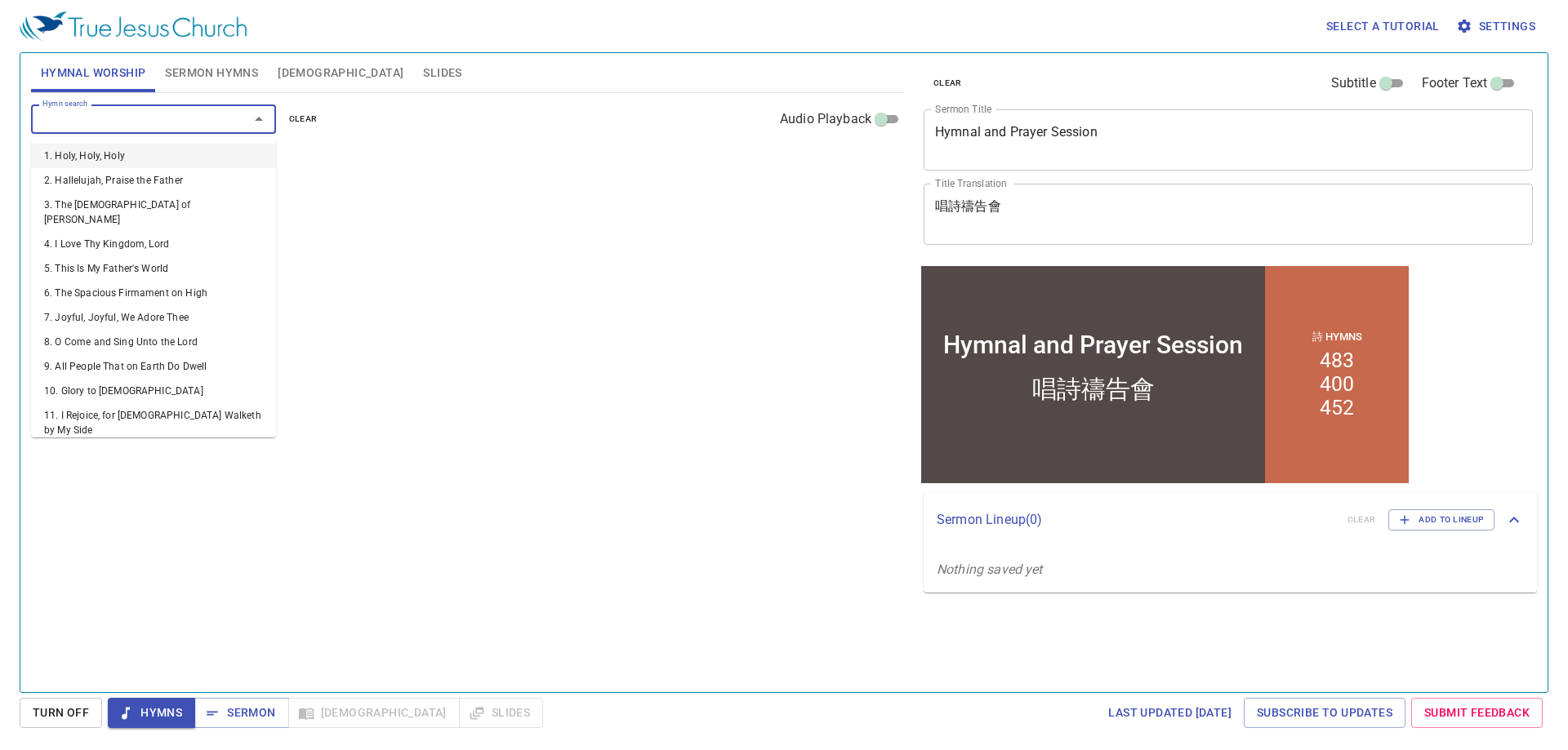
click at [208, 114] on input "Hymn search" at bounding box center [129, 119] width 187 height 19
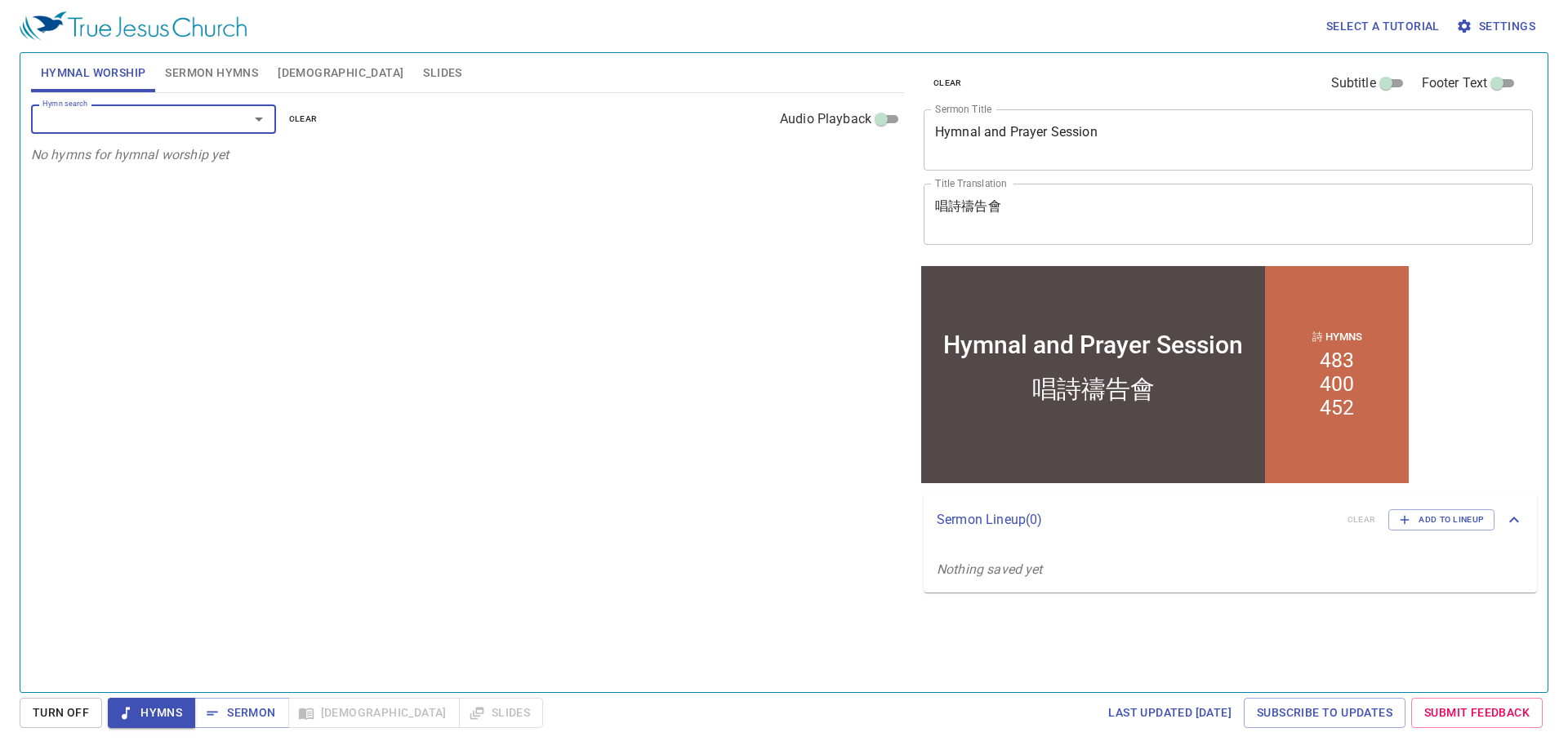
click at [208, 114] on input "Hymn search" at bounding box center [129, 119] width 187 height 19
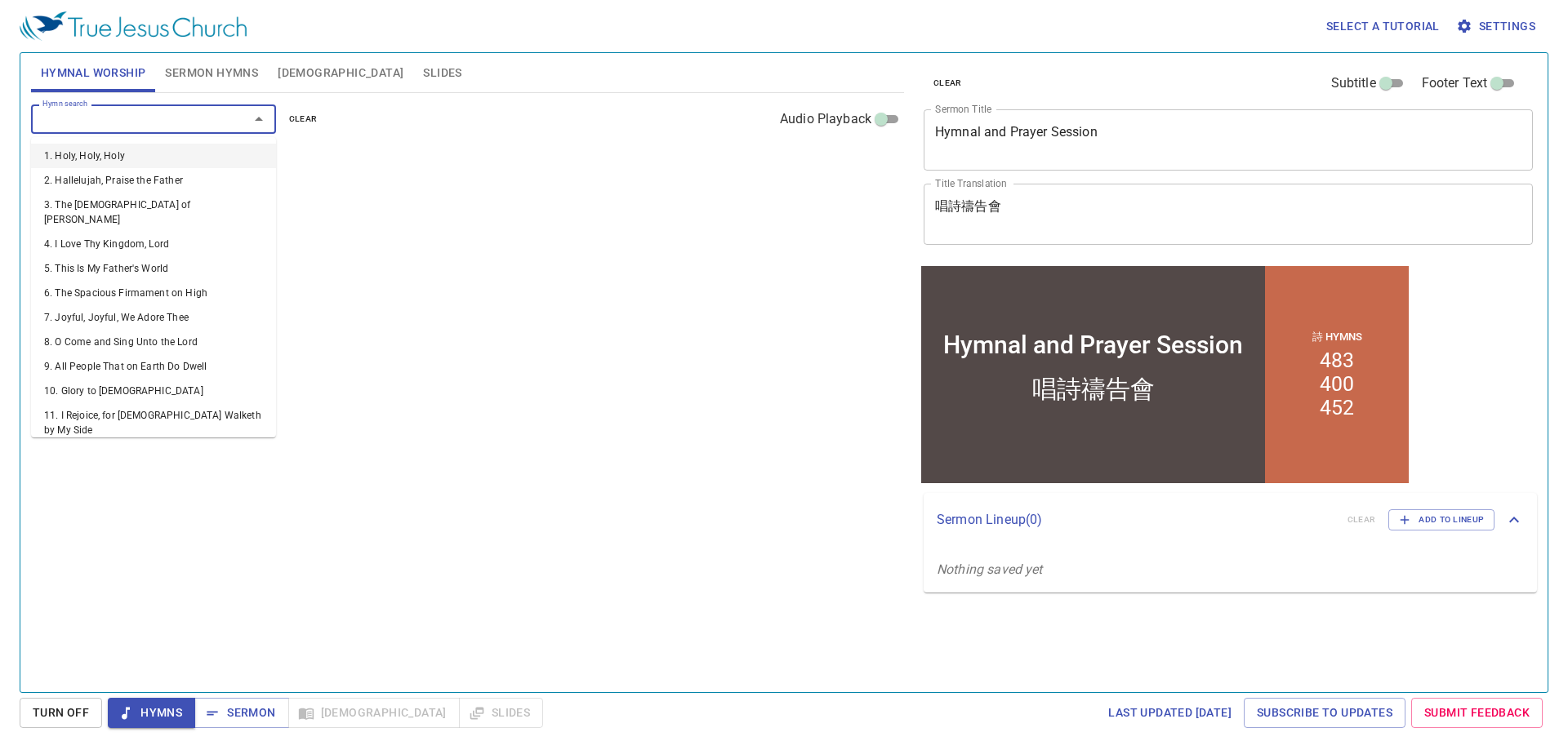
click at [208, 114] on input "Hymn search" at bounding box center [129, 119] width 187 height 19
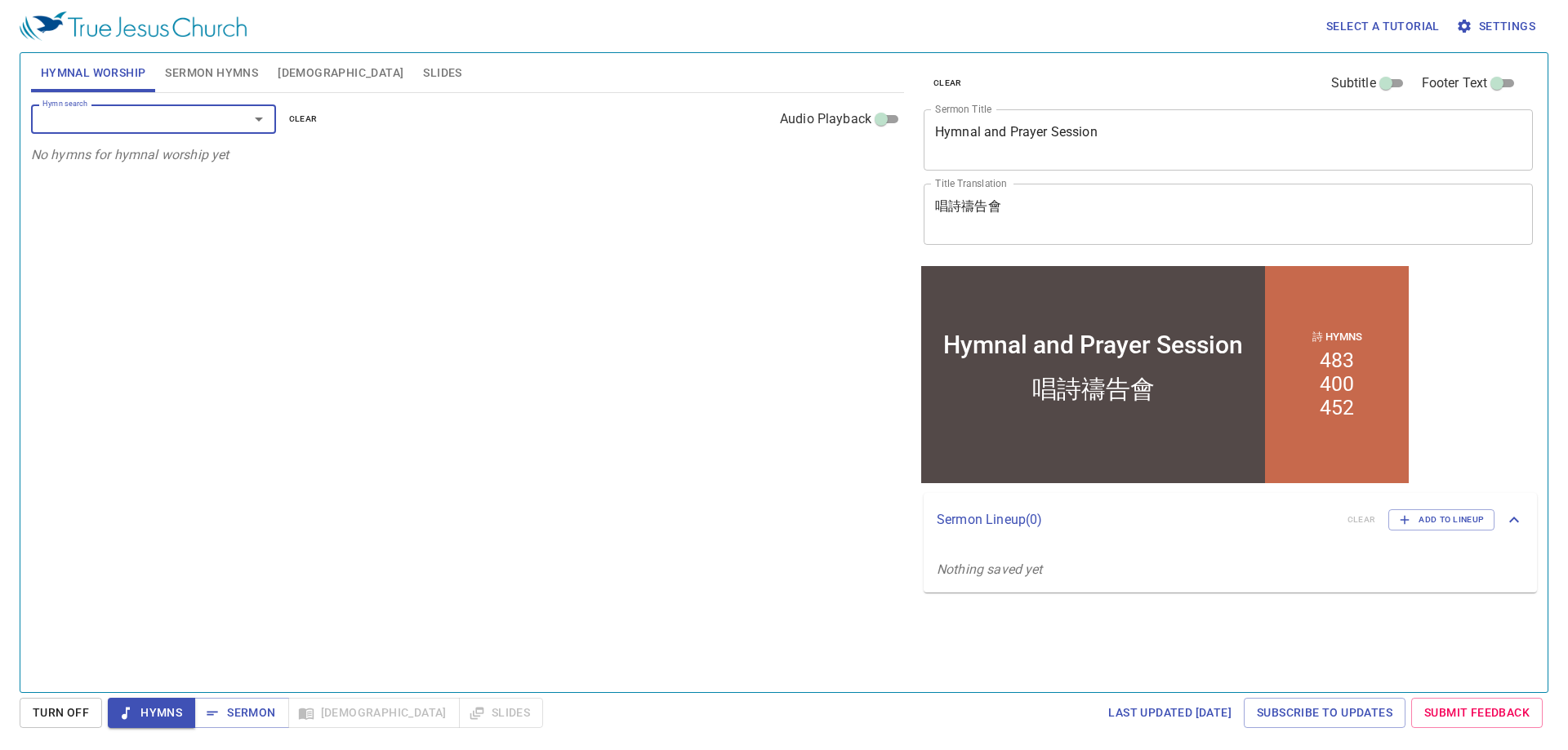
click at [208, 114] on input "Hymn search" at bounding box center [129, 119] width 187 height 19
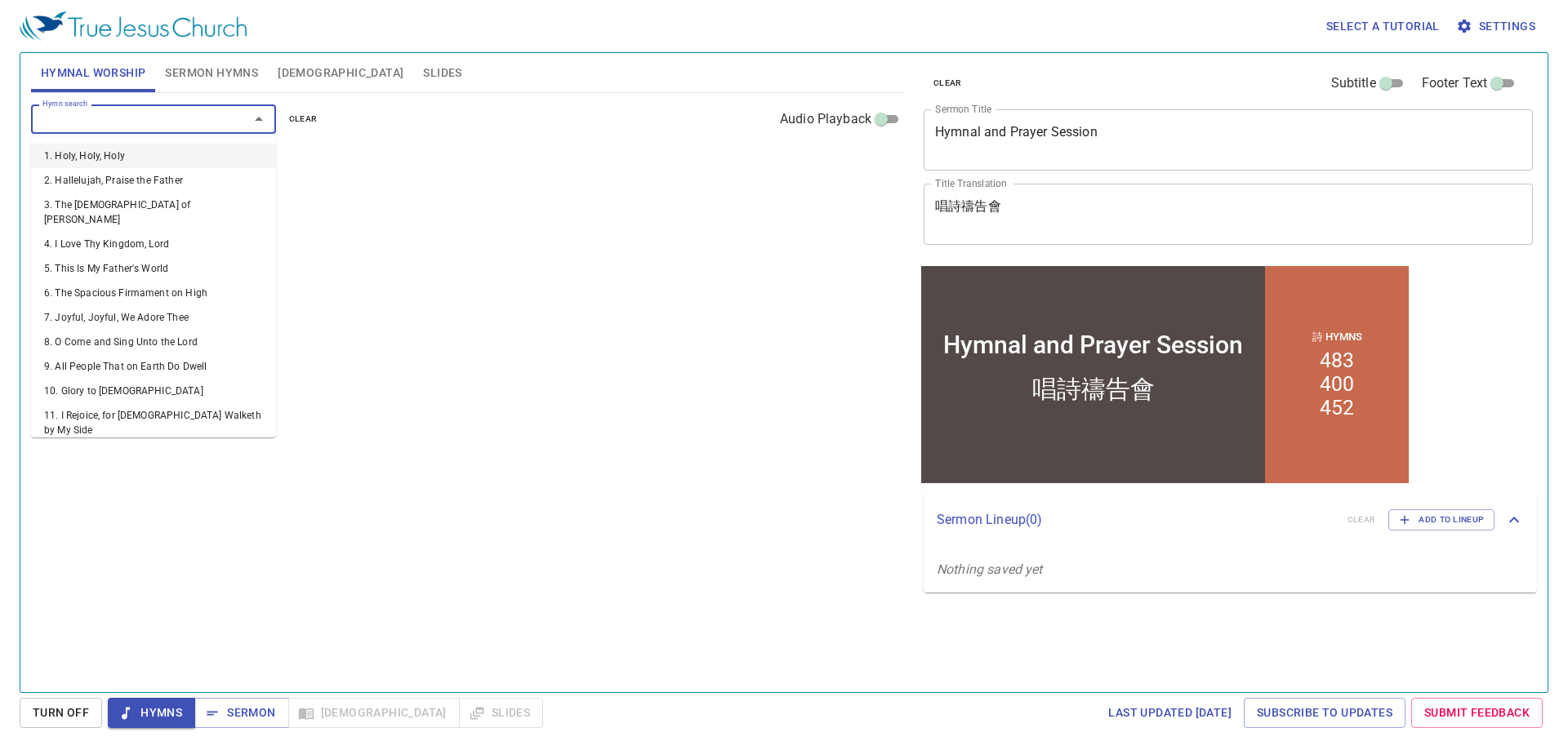
click at [208, 114] on input "Hymn search" at bounding box center [129, 119] width 187 height 19
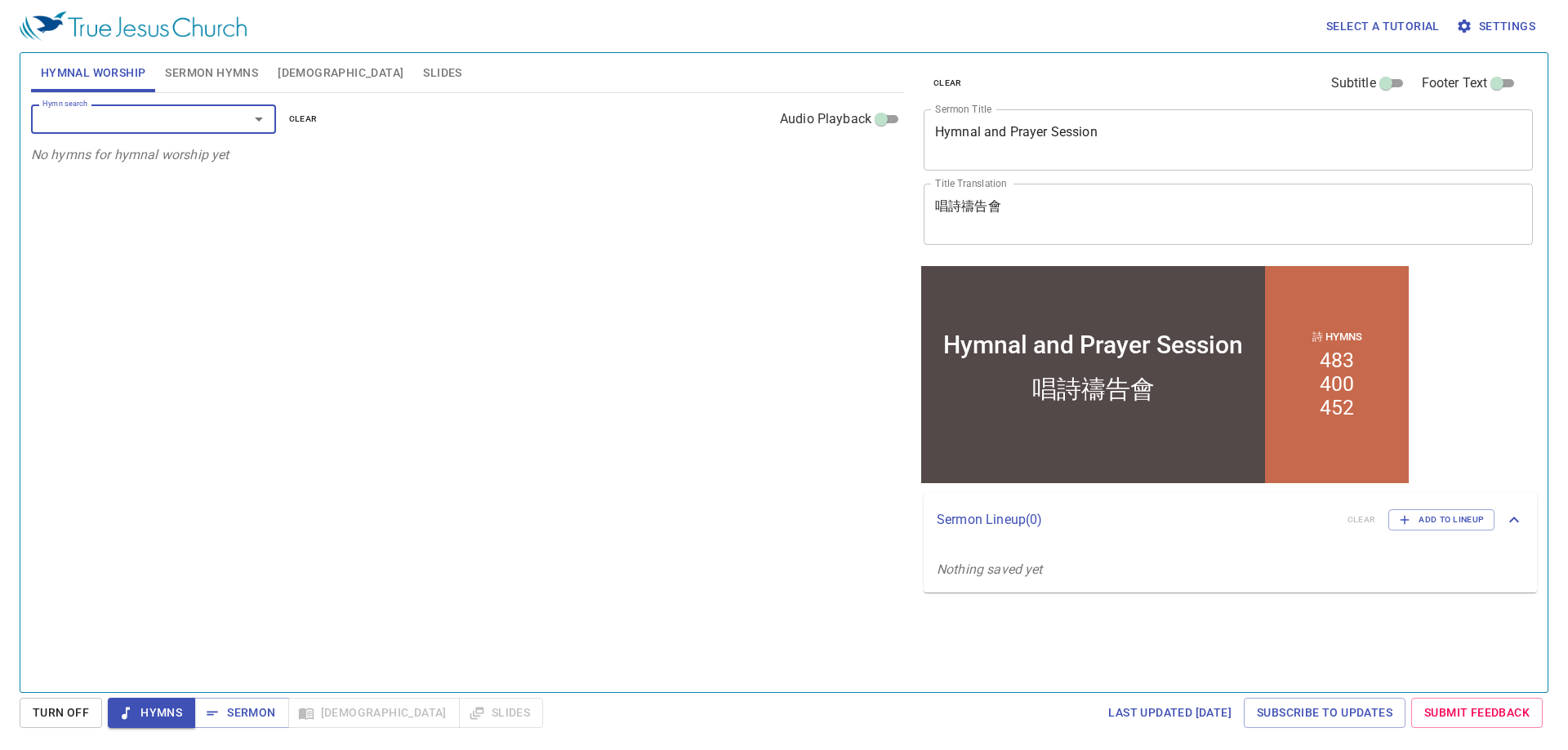
click at [208, 114] on input "Hymn search" at bounding box center [129, 119] width 187 height 19
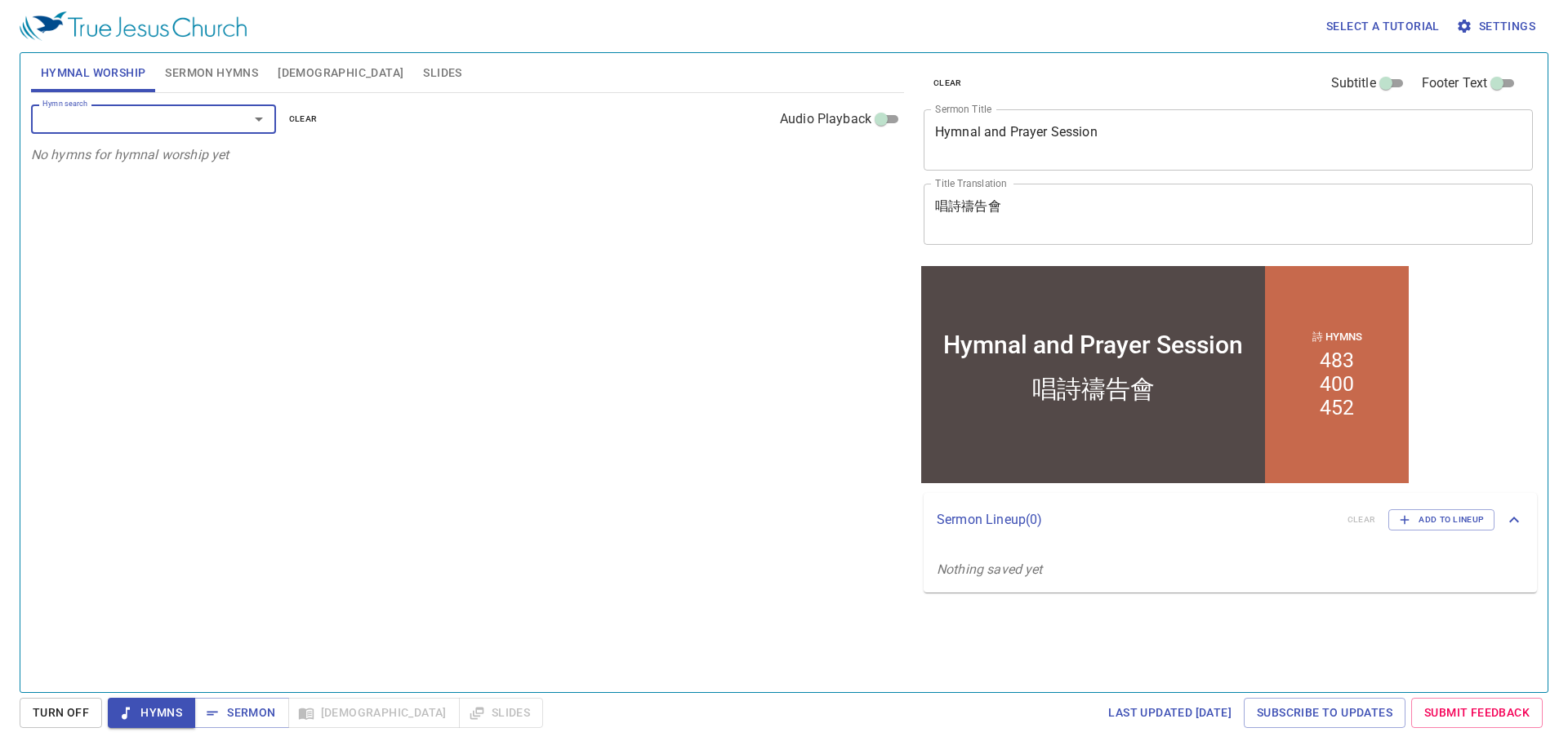
click at [208, 114] on input "Hymn search" at bounding box center [129, 119] width 187 height 19
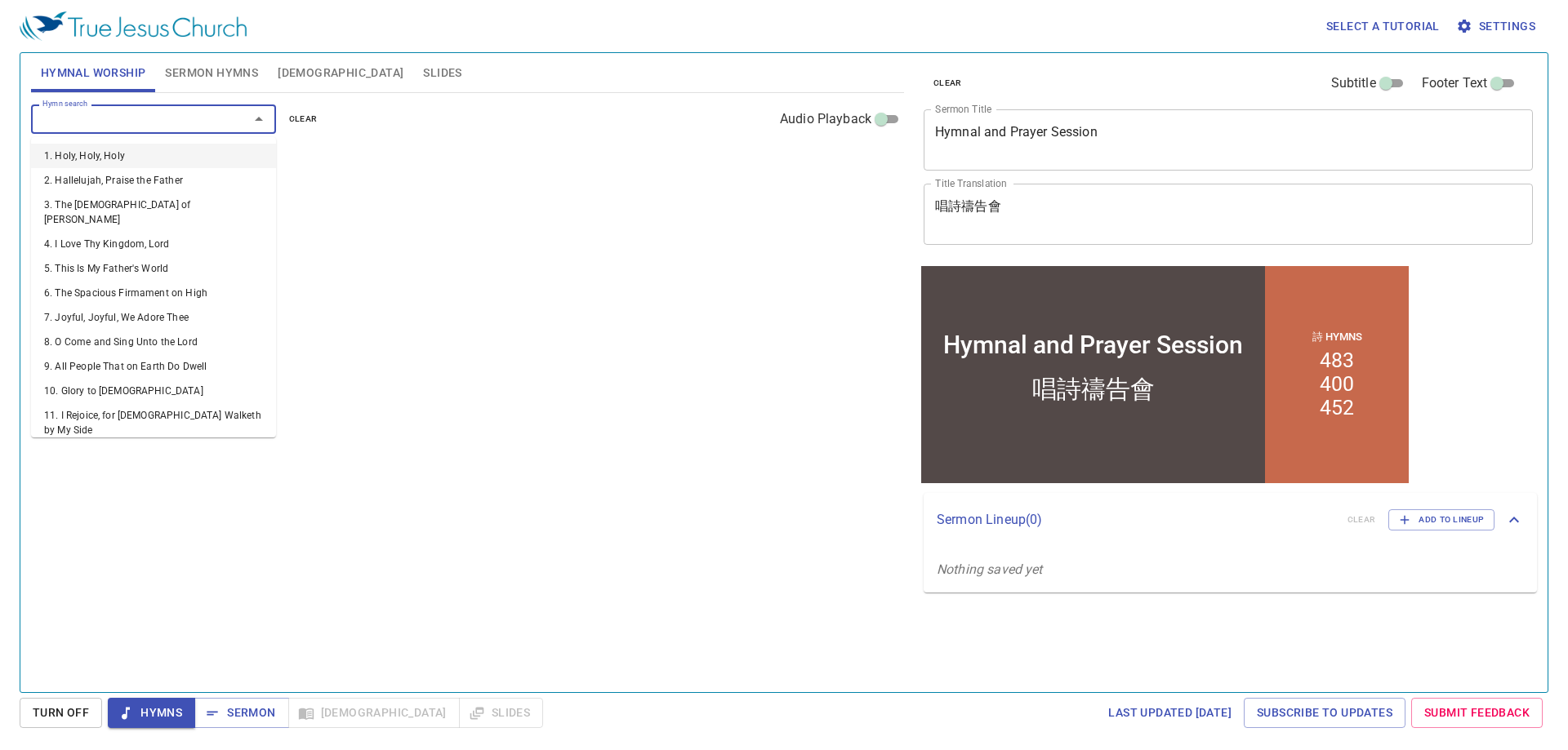
click at [208, 114] on input "Hymn search" at bounding box center [129, 119] width 187 height 19
click at [488, 421] on div "Hymn search Hymn search clear Audio Playback No hymns for hymnal worship yet" at bounding box center [467, 386] width 873 height 586
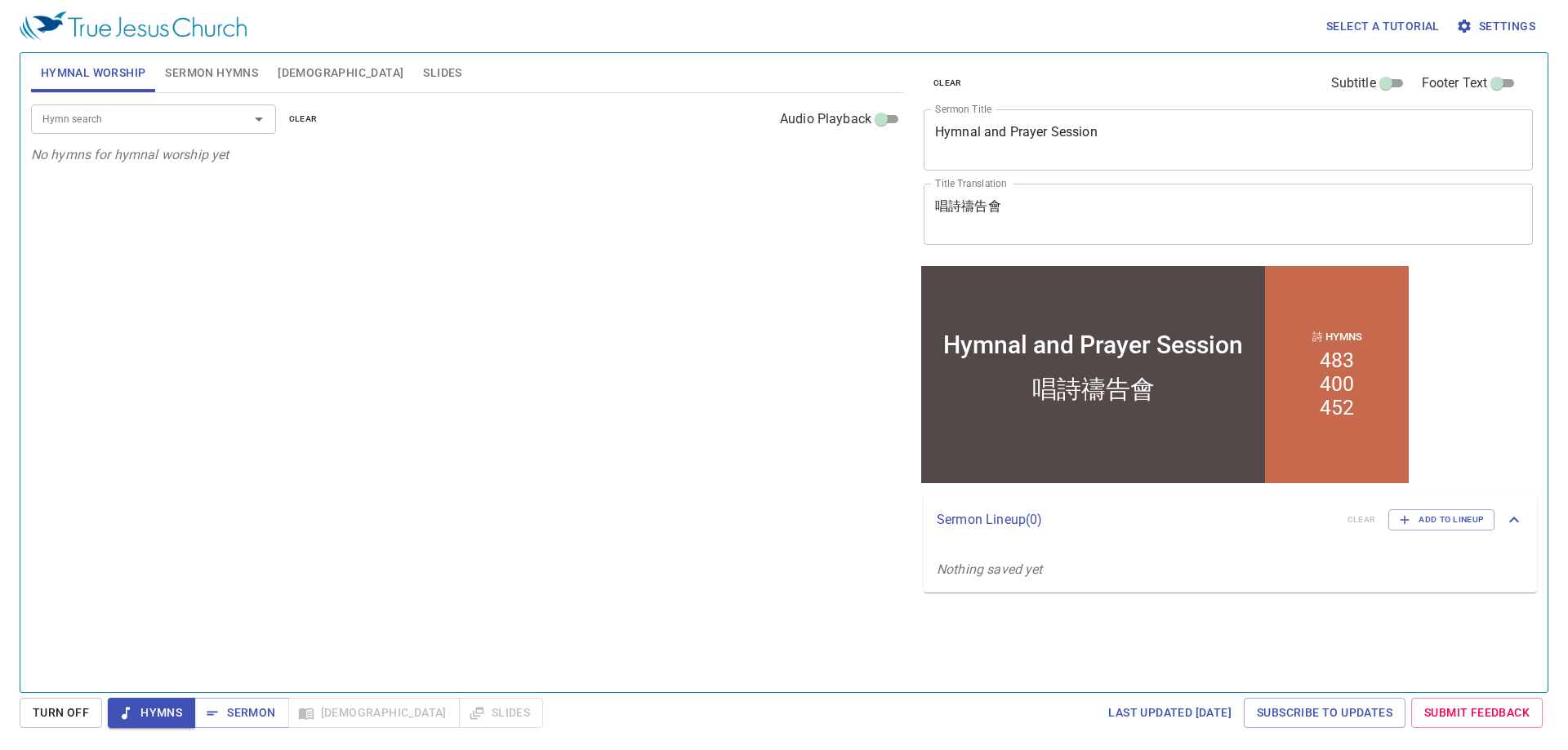
click at [484, 413] on div "Hymn search Hymn search clear Audio Playback No hymns for hymnal worship yet" at bounding box center [467, 386] width 873 height 586
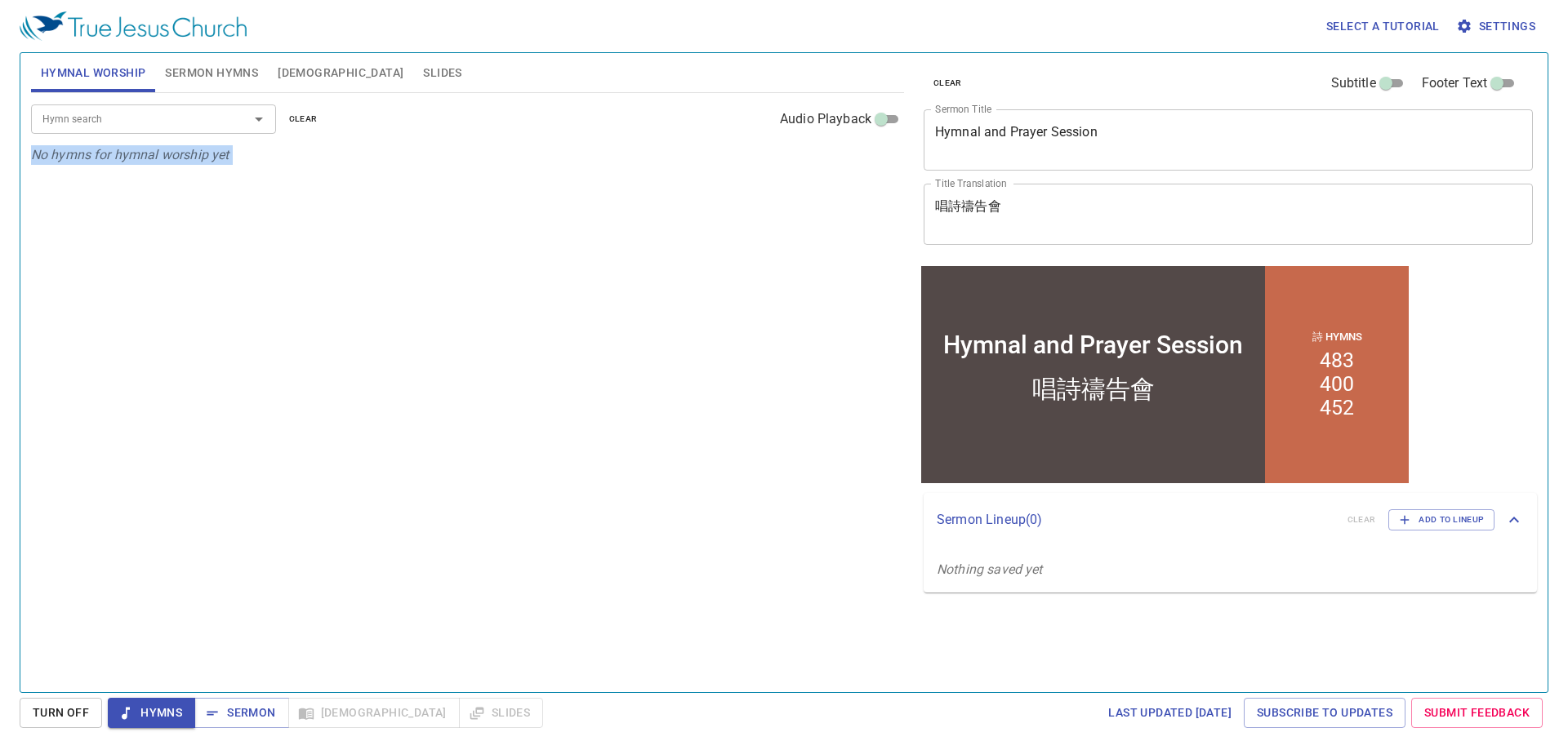
click at [475, 391] on div "Hymn search Hymn search clear Audio Playback No hymns for hymnal worship yet" at bounding box center [467, 386] width 873 height 586
click at [233, 107] on div "Hymn search" at bounding box center [153, 118] width 245 height 28
click at [227, 113] on div at bounding box center [247, 119] width 42 height 23
click at [235, 126] on div at bounding box center [247, 119] width 42 height 23
click at [370, 264] on div "Hymn search Hymn search clear Audio Playback No hymns for hymnal worship yet" at bounding box center [467, 386] width 873 height 586
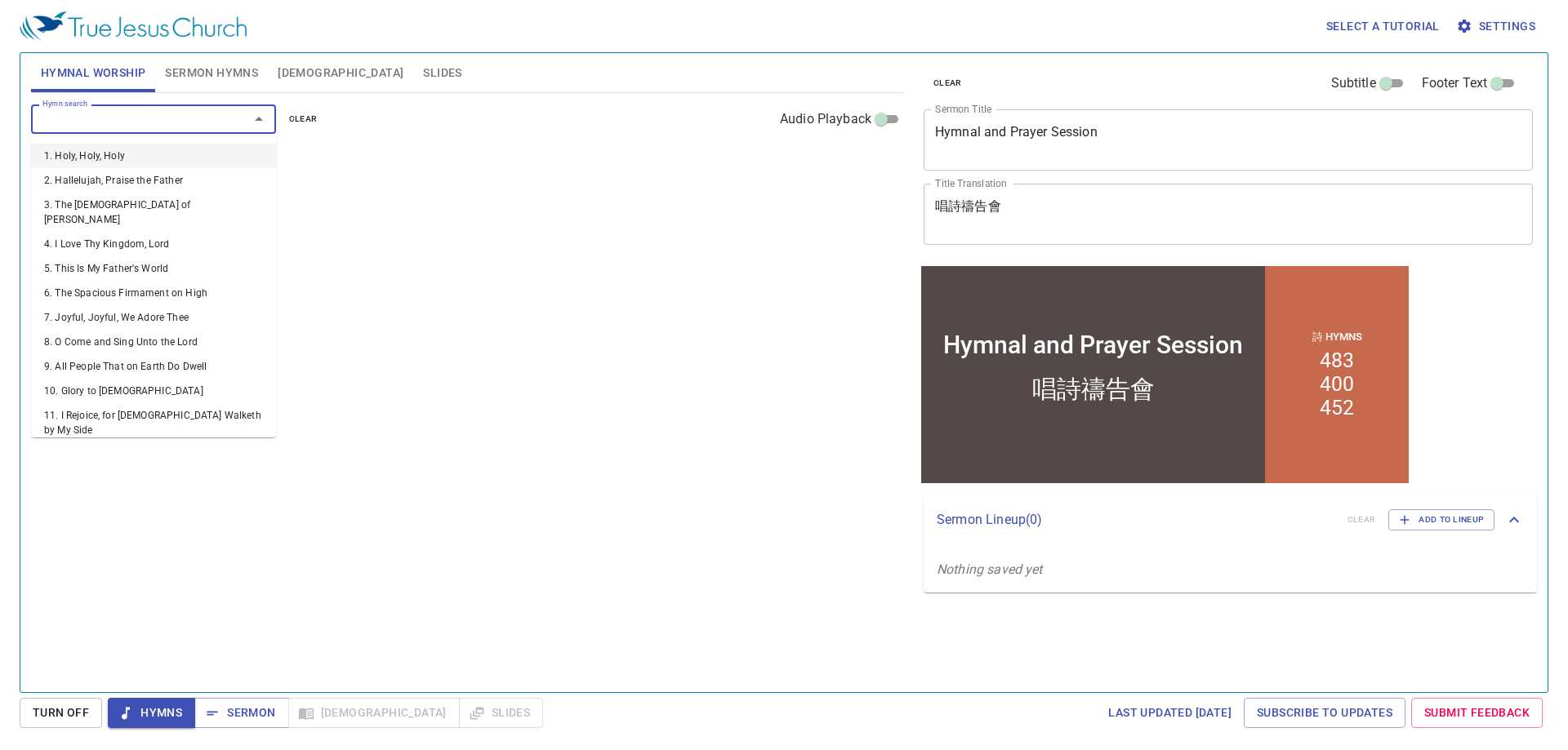
click at [221, 112] on input "Hymn search" at bounding box center [129, 119] width 187 height 19
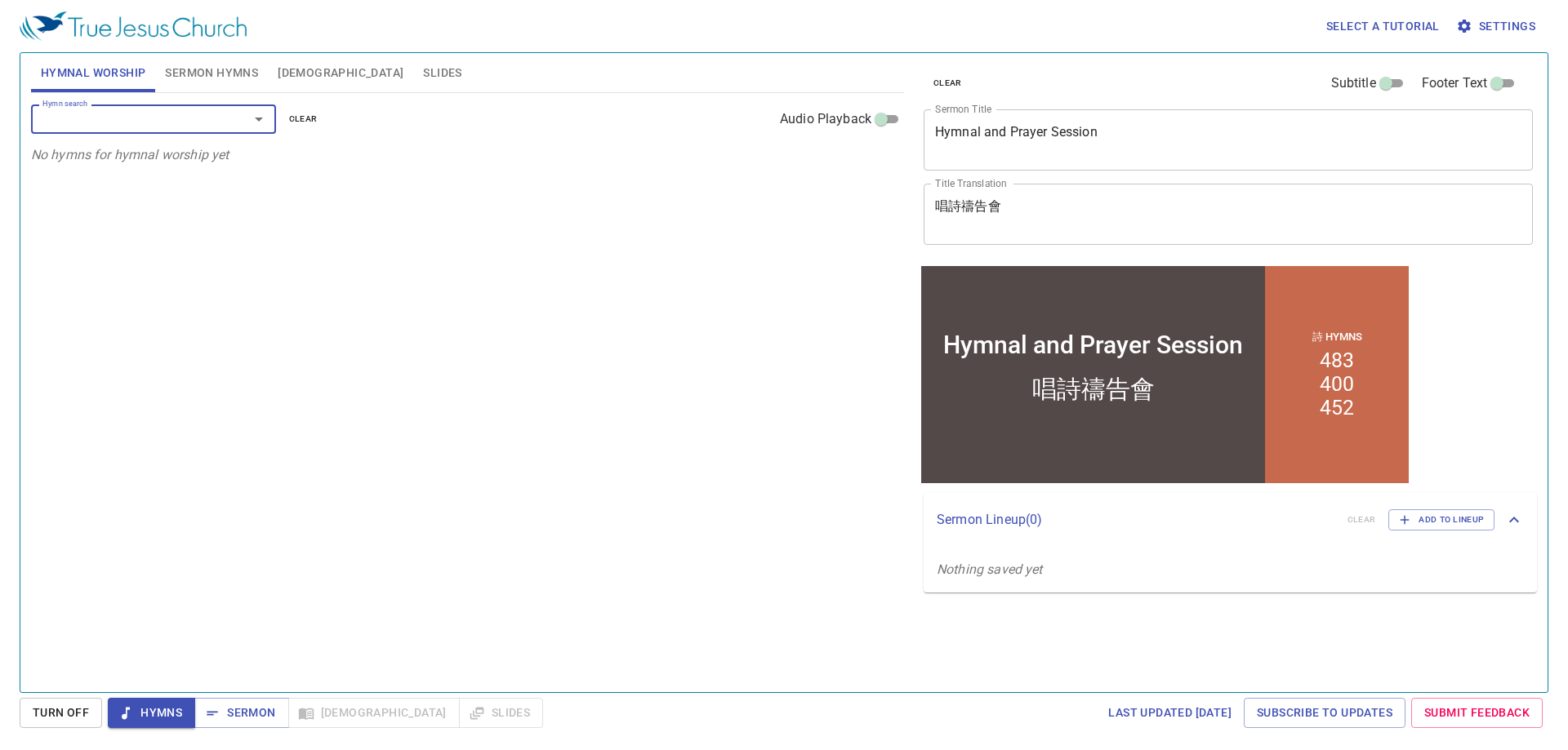
click at [384, 289] on div "Hymn search Hymn search clear Audio Playback No hymns for hymnal worship yet" at bounding box center [467, 386] width 873 height 586
click at [165, 121] on input "Hymn search" at bounding box center [129, 119] width 187 height 19
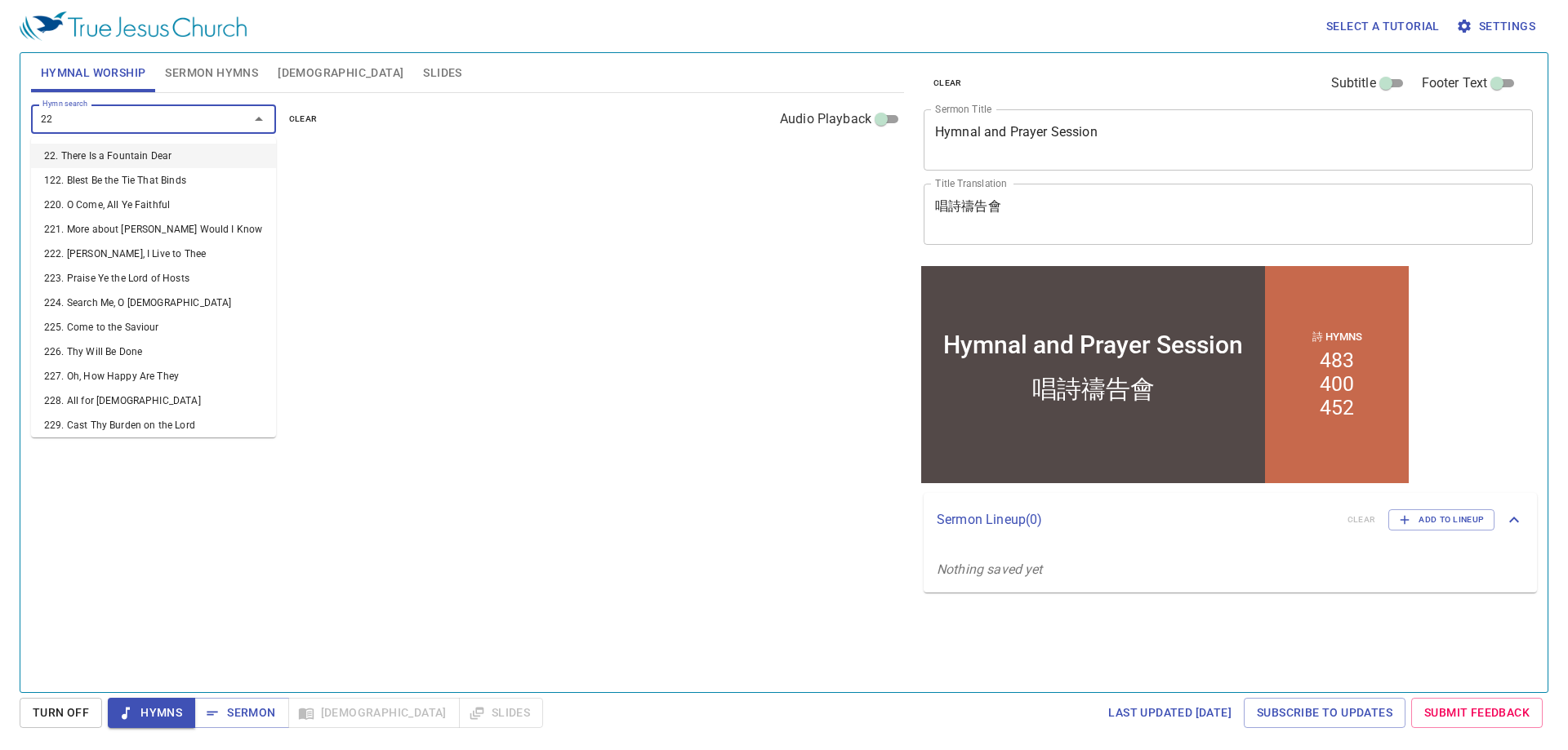
type input "228"
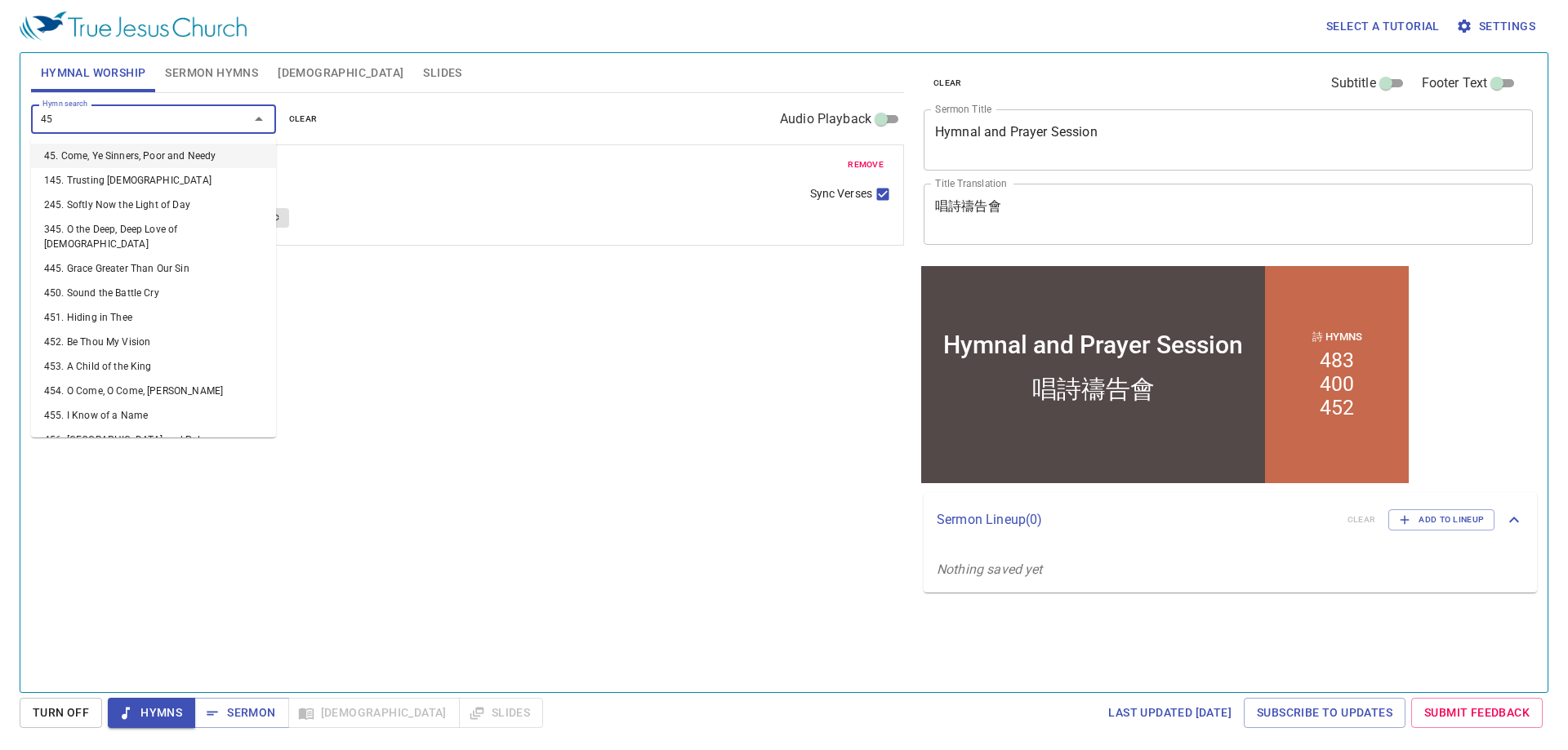
type input "453"
type input "457"
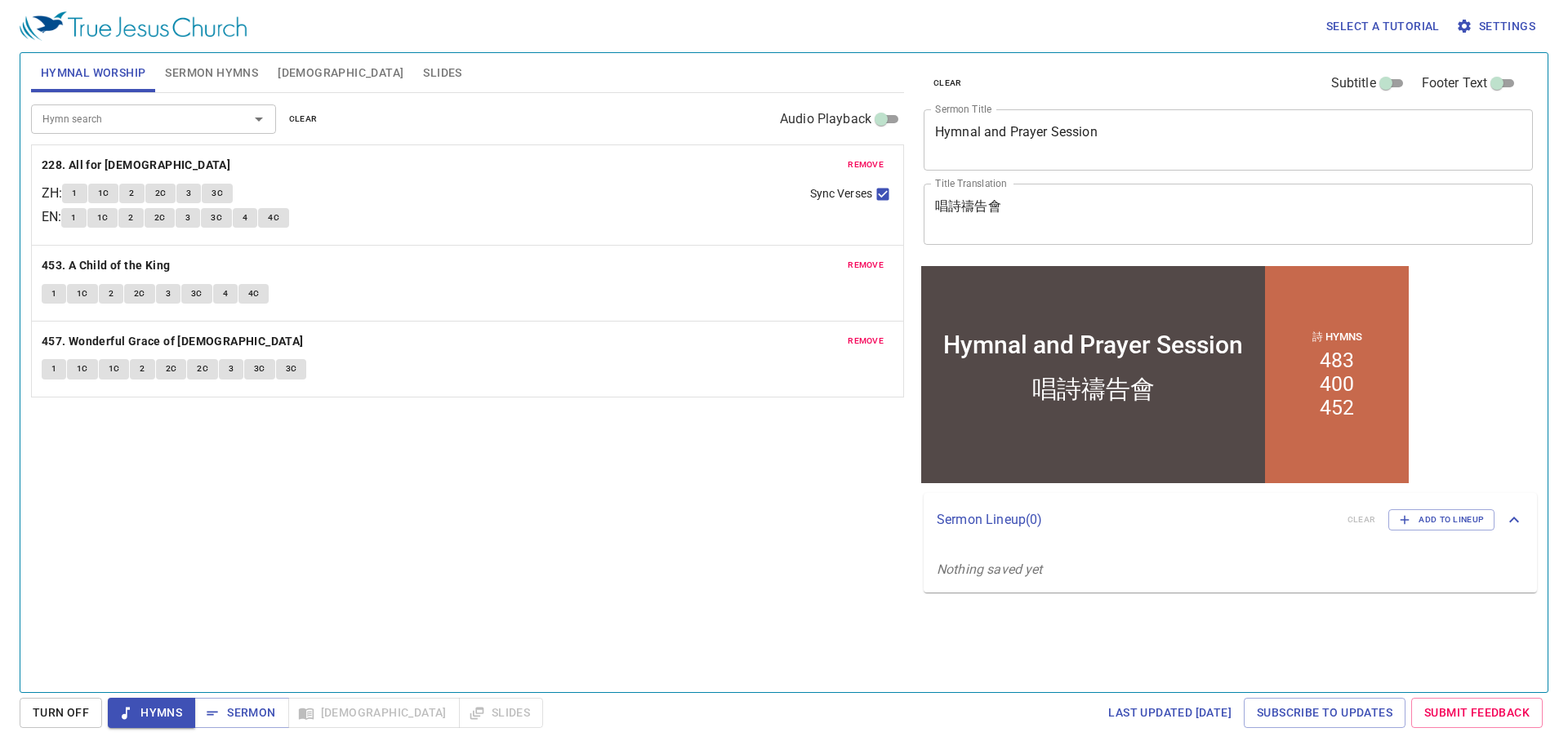
click at [349, 459] on div "Hymn search Hymn search clear Audio Playback remove 228. All for Jesus ZH : 1 1…" at bounding box center [467, 386] width 873 height 586
click at [595, 508] on div "Hymn search Hymn search clear Audio Playback remove 228. All for [DEMOGRAPHIC_D…" at bounding box center [467, 386] width 873 height 586
click at [251, 72] on span "Sermon Hymns" at bounding box center [211, 73] width 93 height 21
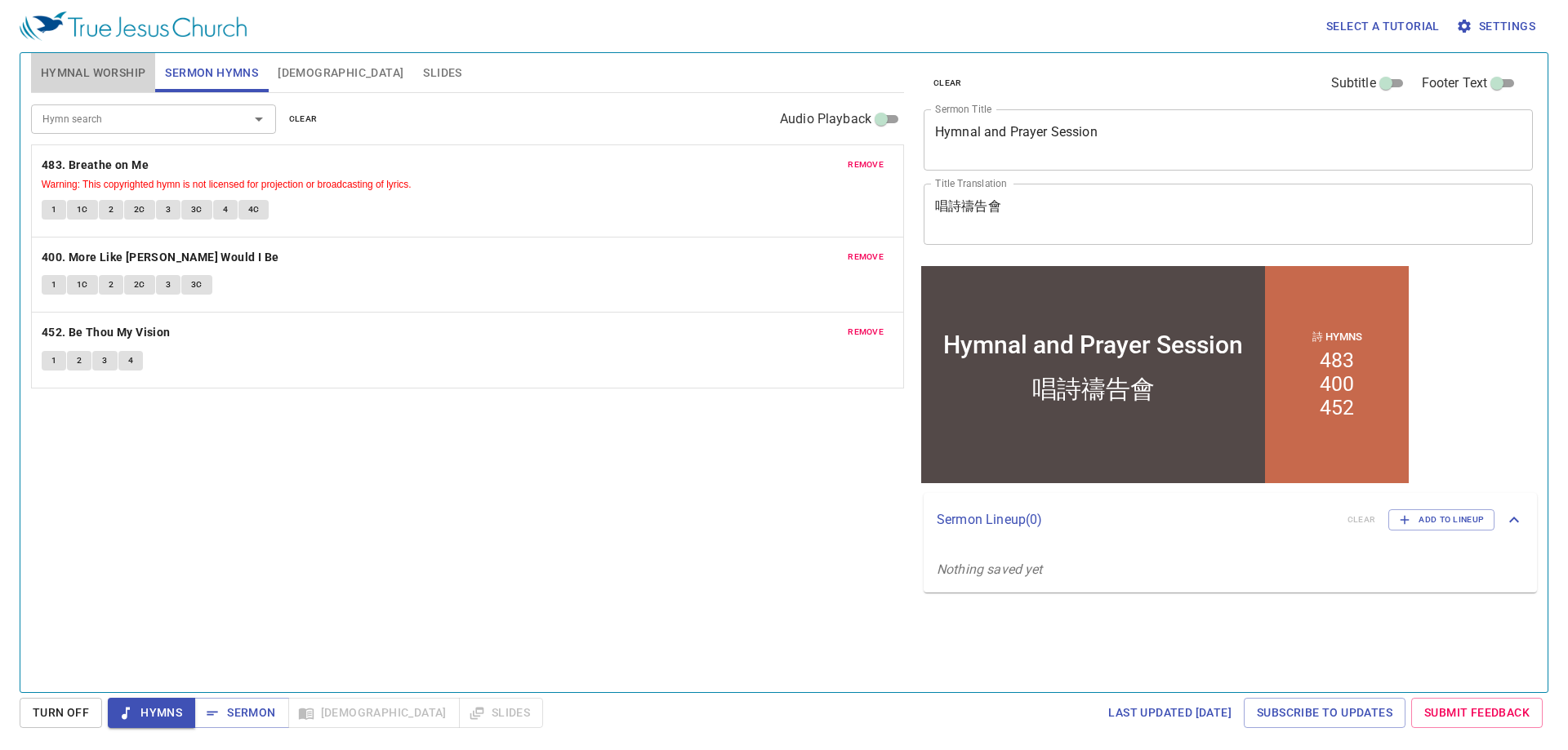
click at [94, 67] on span "Hymnal Worship" at bounding box center [93, 73] width 105 height 21
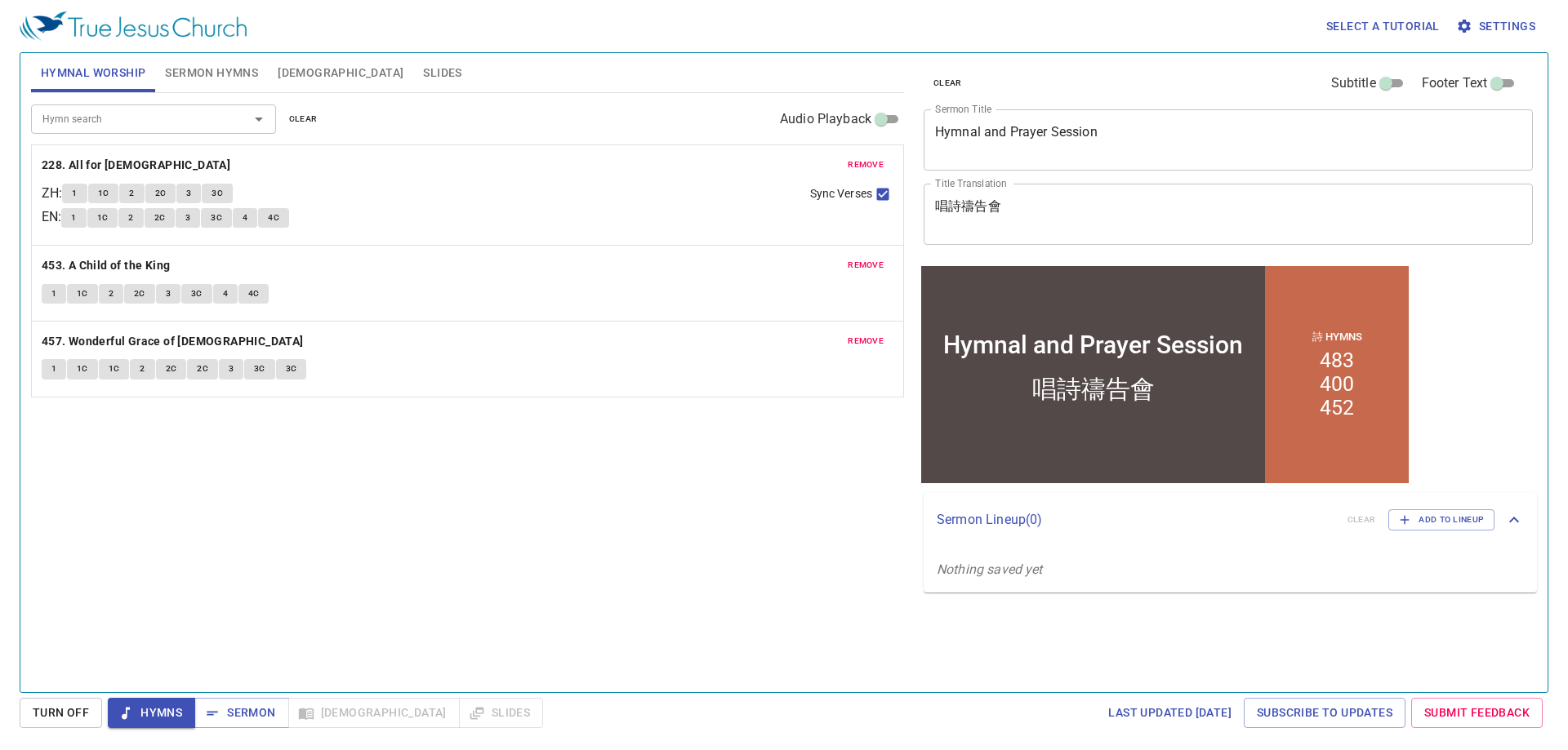
click at [412, 516] on div "Hymn search Hymn search clear Audio Playback remove 228. All for Jesus ZH : 1 1…" at bounding box center [467, 386] width 873 height 586
drag, startPoint x: 408, startPoint y: 503, endPoint x: 321, endPoint y: 499, distance: 87.1
click at [321, 499] on div "Hymn search Hymn search clear Audio Playback remove 228. All for Jesus ZH : 1 1…" at bounding box center [467, 386] width 873 height 586
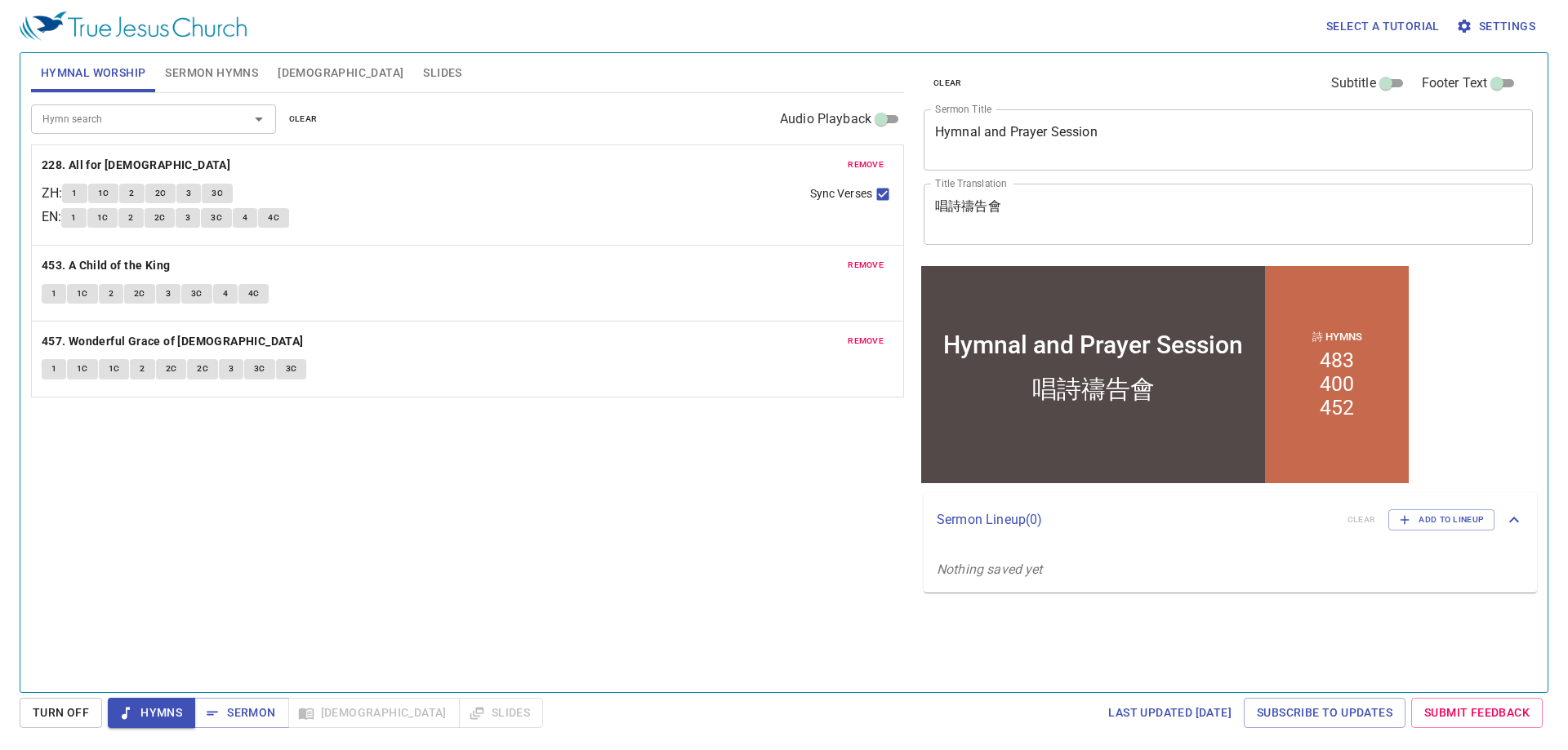
click at [432, 536] on div "Hymn search Hymn search clear Audio Playback remove 228. All for Jesus ZH : 1 1…" at bounding box center [467, 386] width 873 height 586
drag, startPoint x: 426, startPoint y: 528, endPoint x: 408, endPoint y: 522, distance: 19.0
click at [408, 522] on div "Hymn search Hymn search clear Audio Playback remove 228. All for Jesus ZH : 1 1…" at bounding box center [467, 386] width 873 height 586
click at [117, 159] on b "228. All for Jesus" at bounding box center [135, 165] width 189 height 21
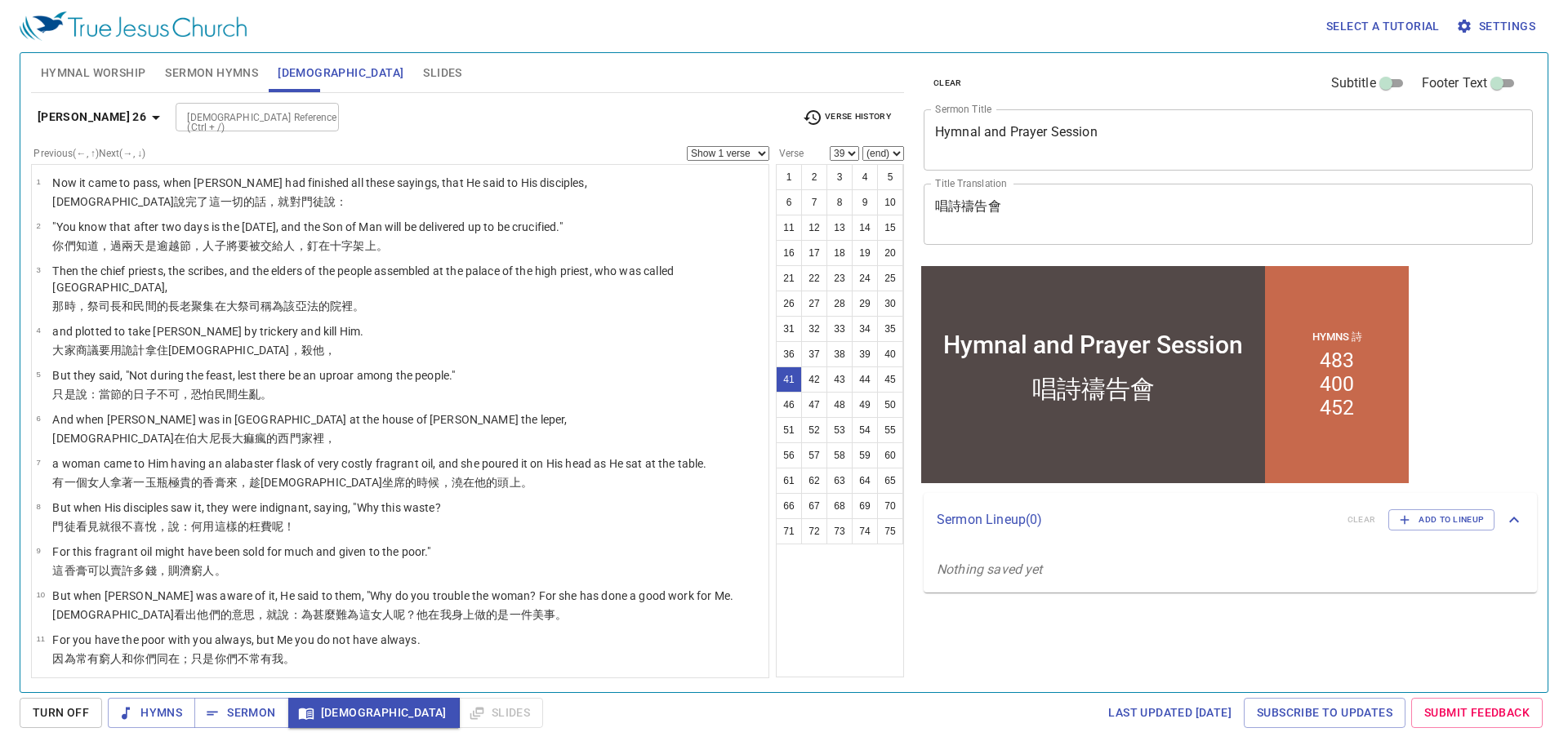
select select "41"
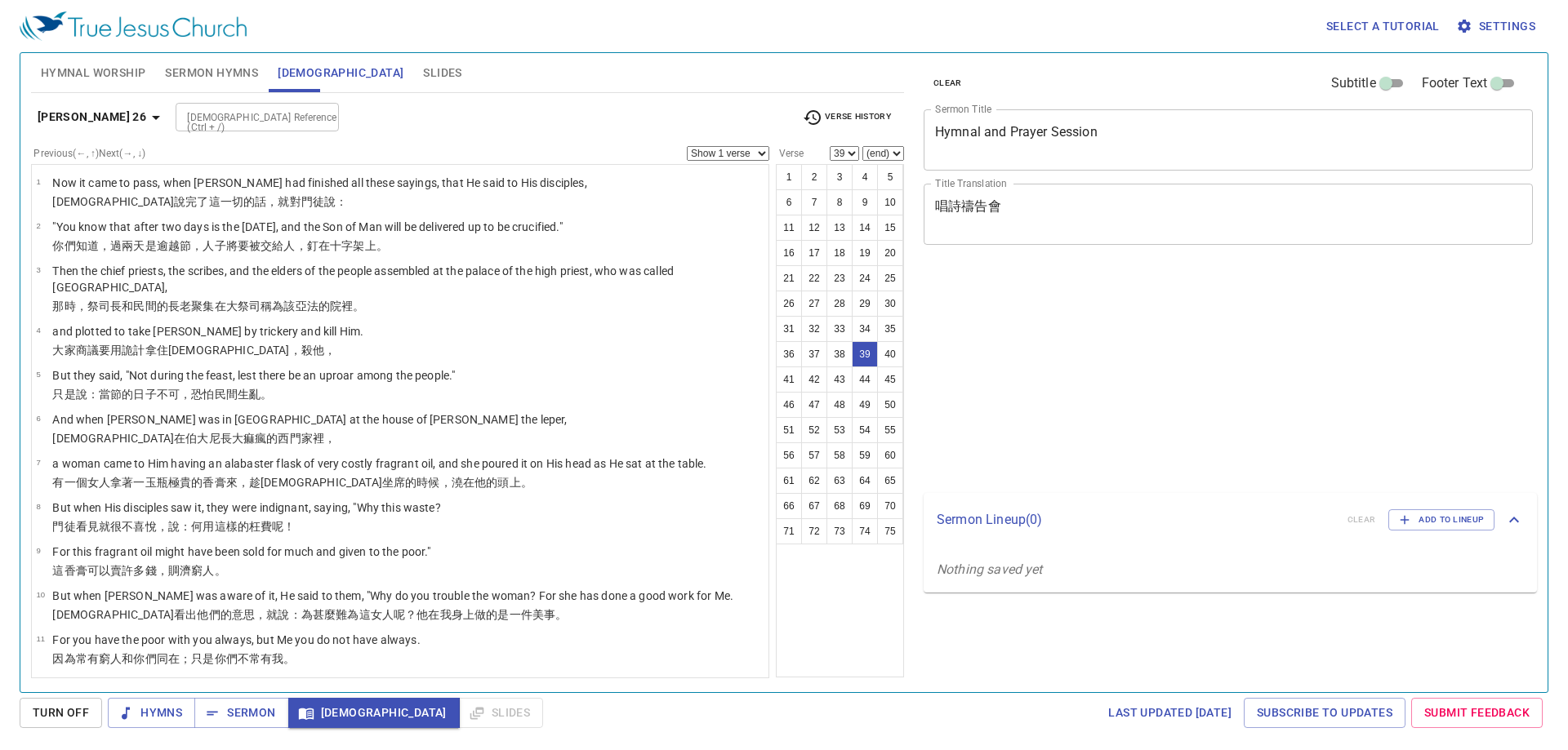
select select "39"
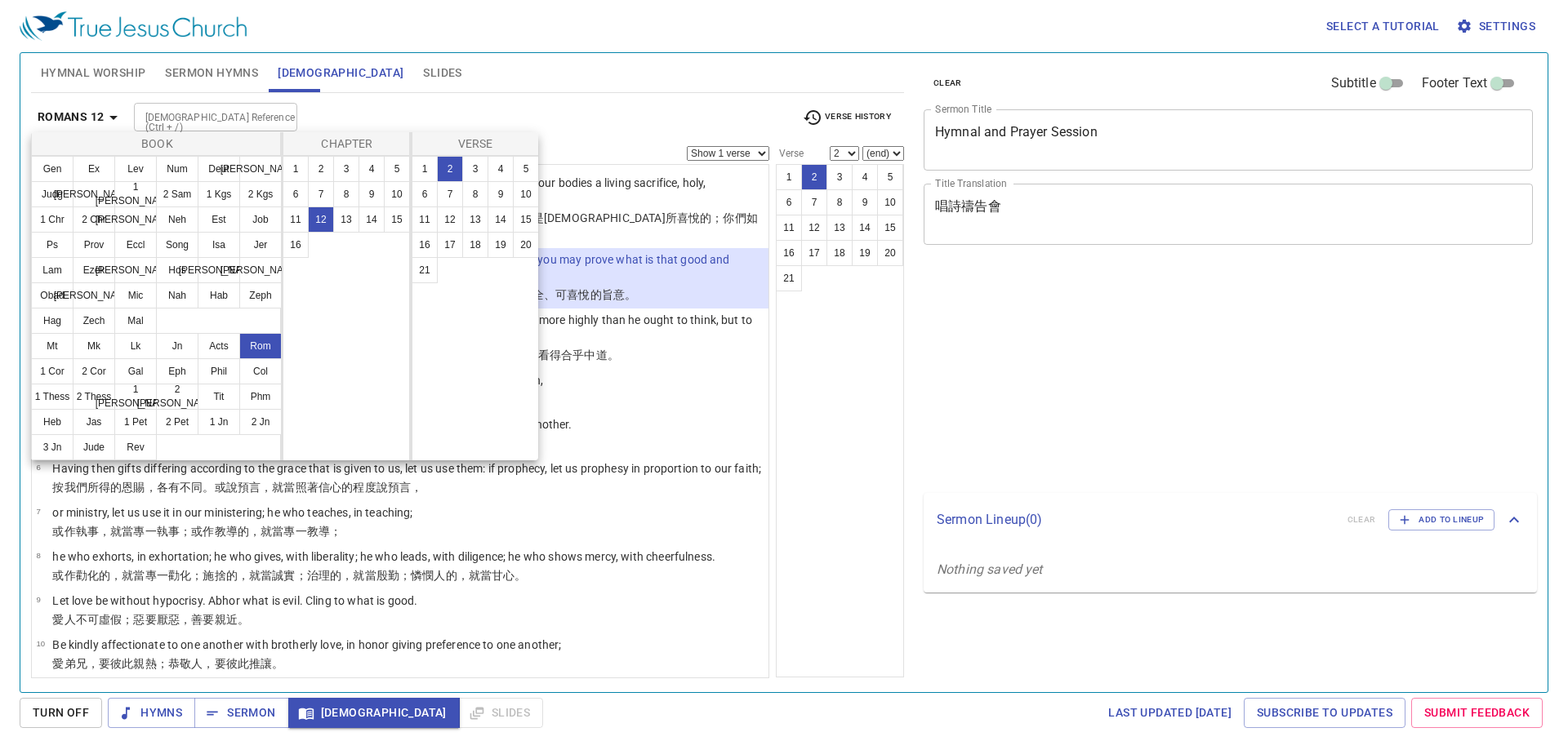
select select "2"
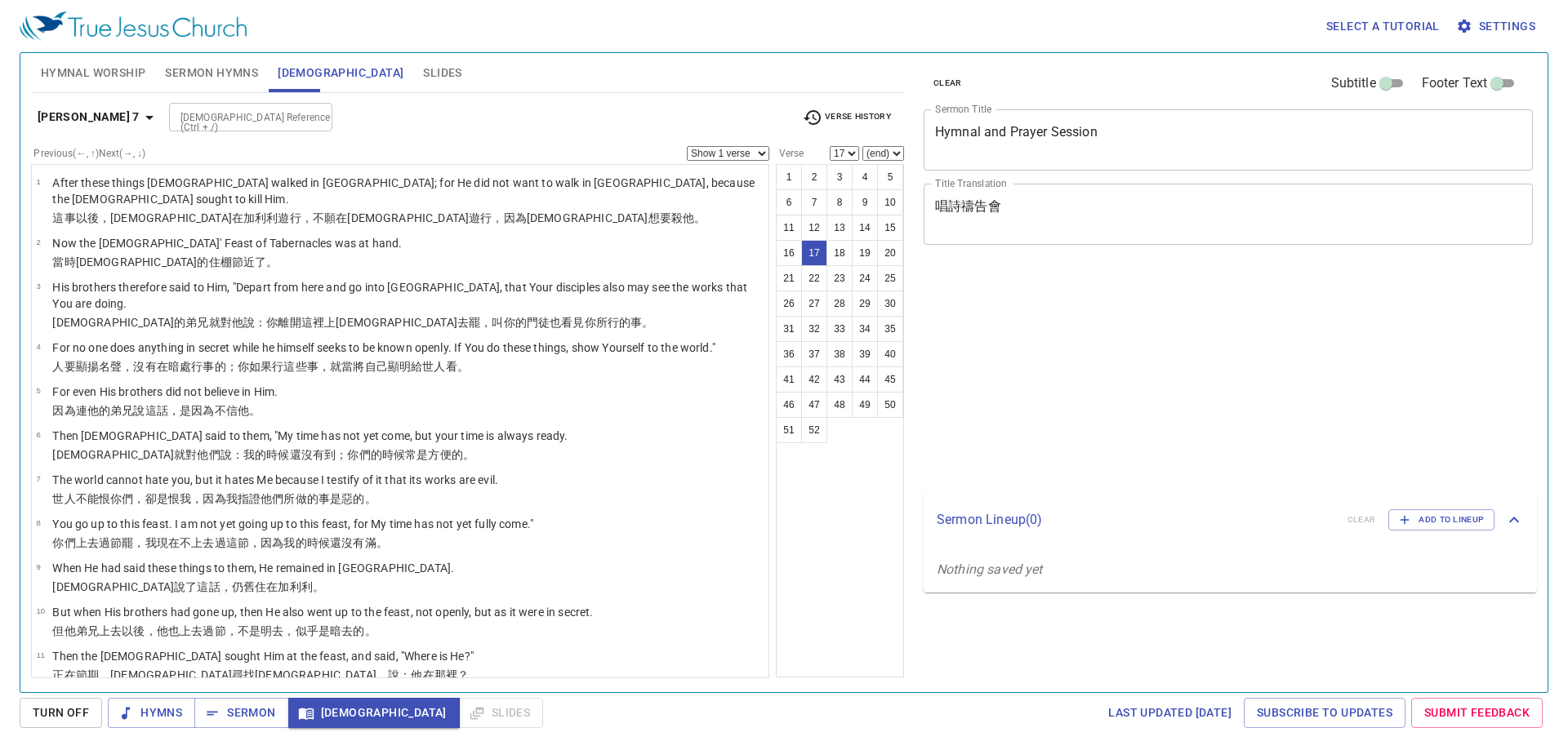
select select "17"
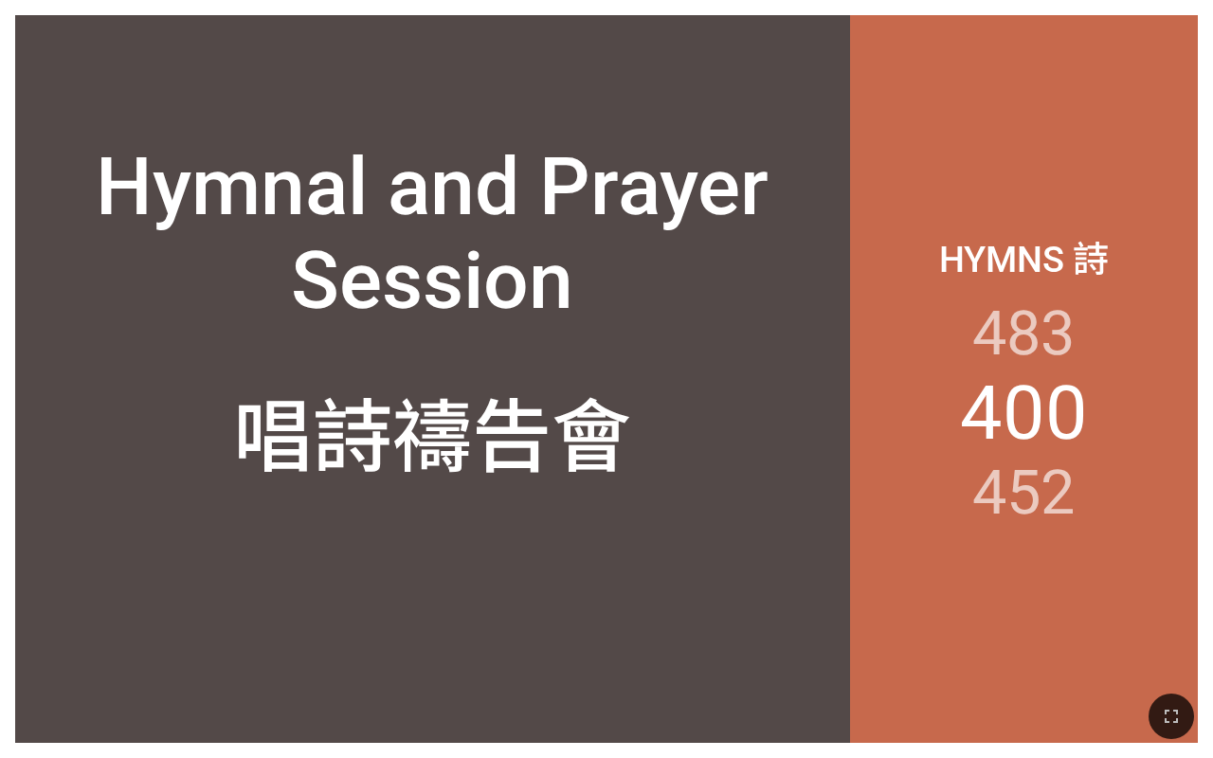
click at [558, 440] on div "唱詩禱告會" at bounding box center [432, 430] width 398 height 115
click at [800, 127] on div "Hymnal and Prayer Session" at bounding box center [432, 196] width 835 height 291
